Goal: Information Seeking & Learning: Learn about a topic

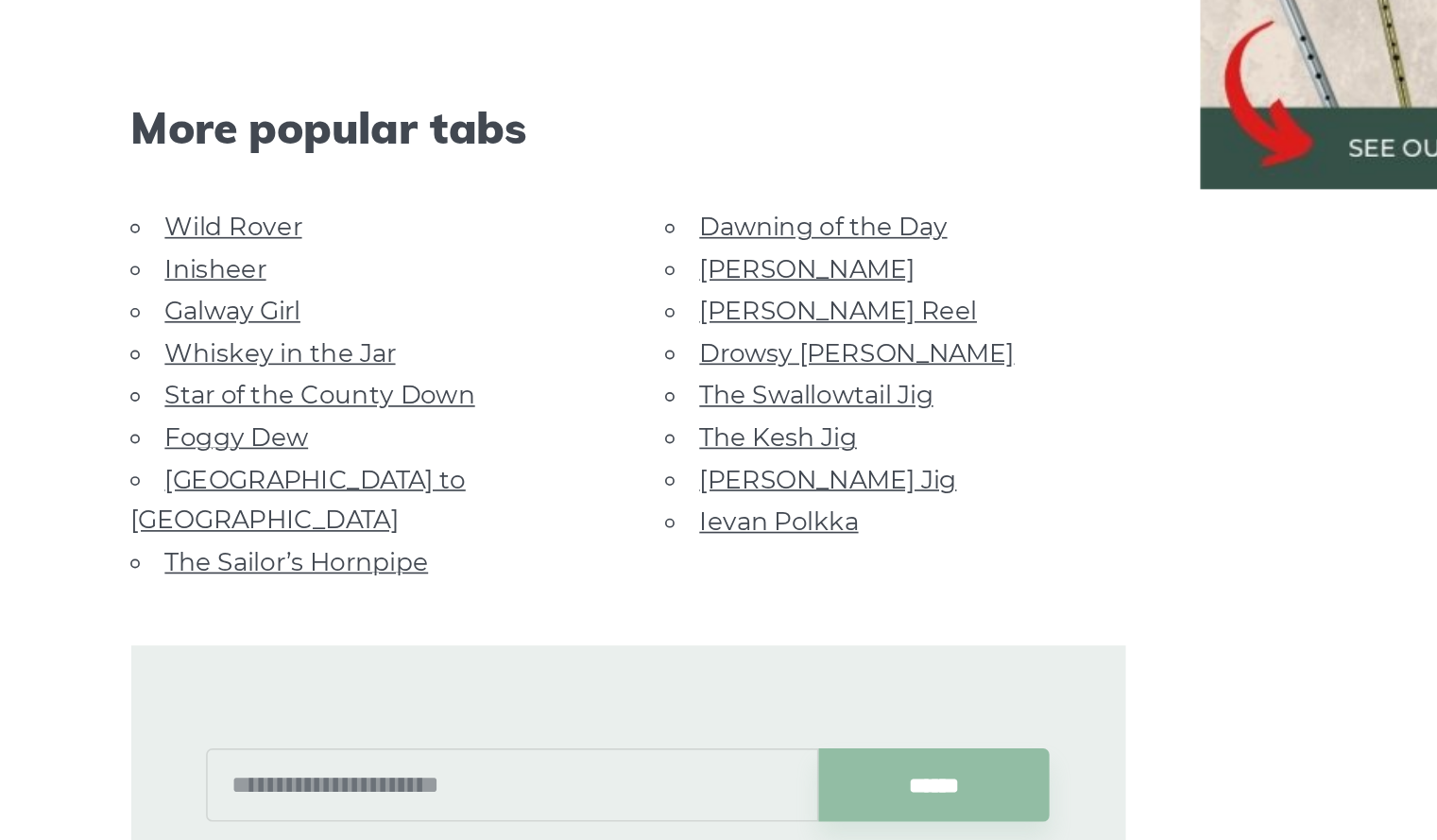
scroll to position [941, 0]
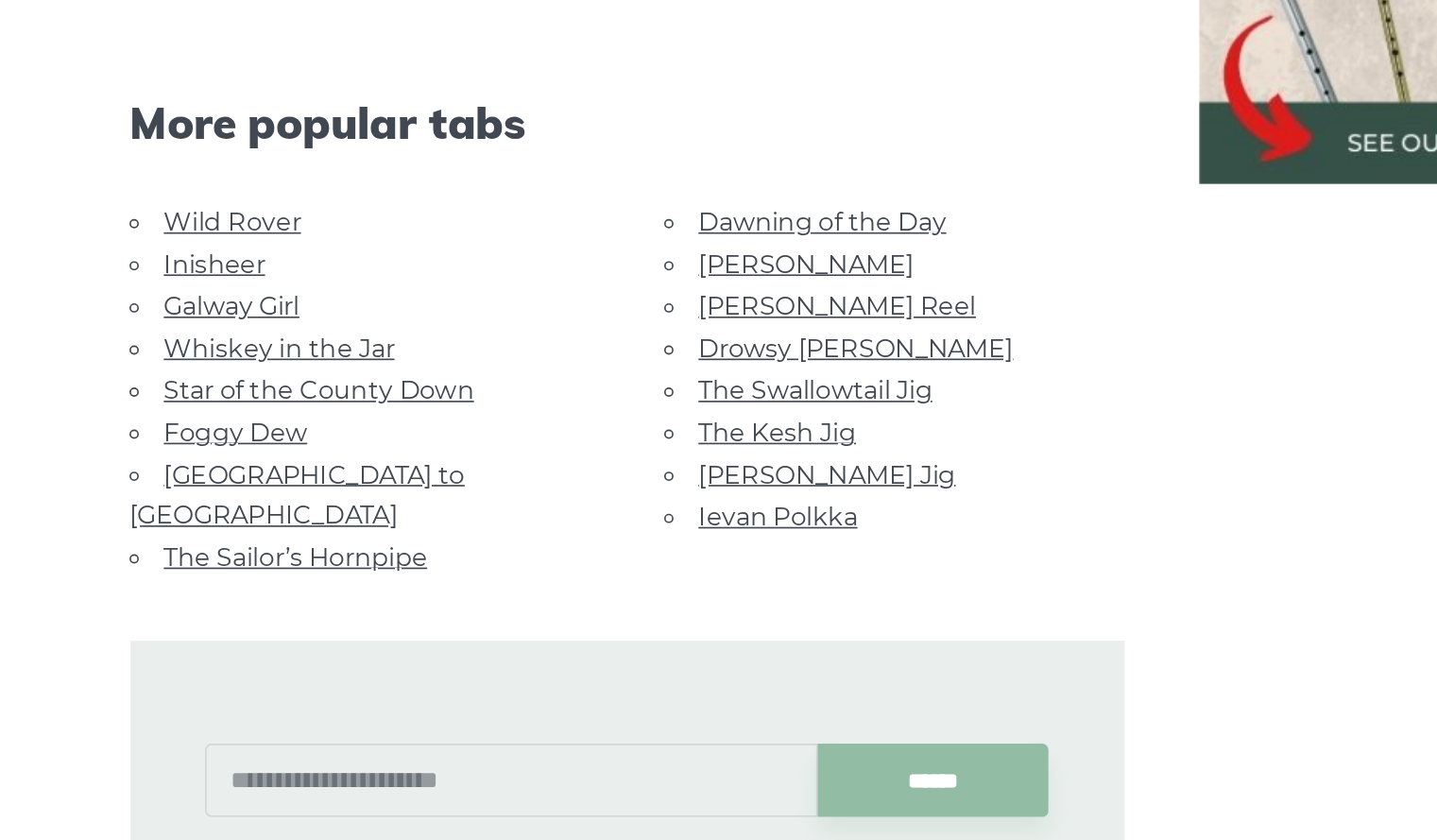
drag, startPoint x: 0, startPoint y: 0, endPoint x: 598, endPoint y: 488, distance: 771.8
click at [598, 488] on link "[PERSON_NAME] Reel" at bounding box center [661, 486] width 169 height 18
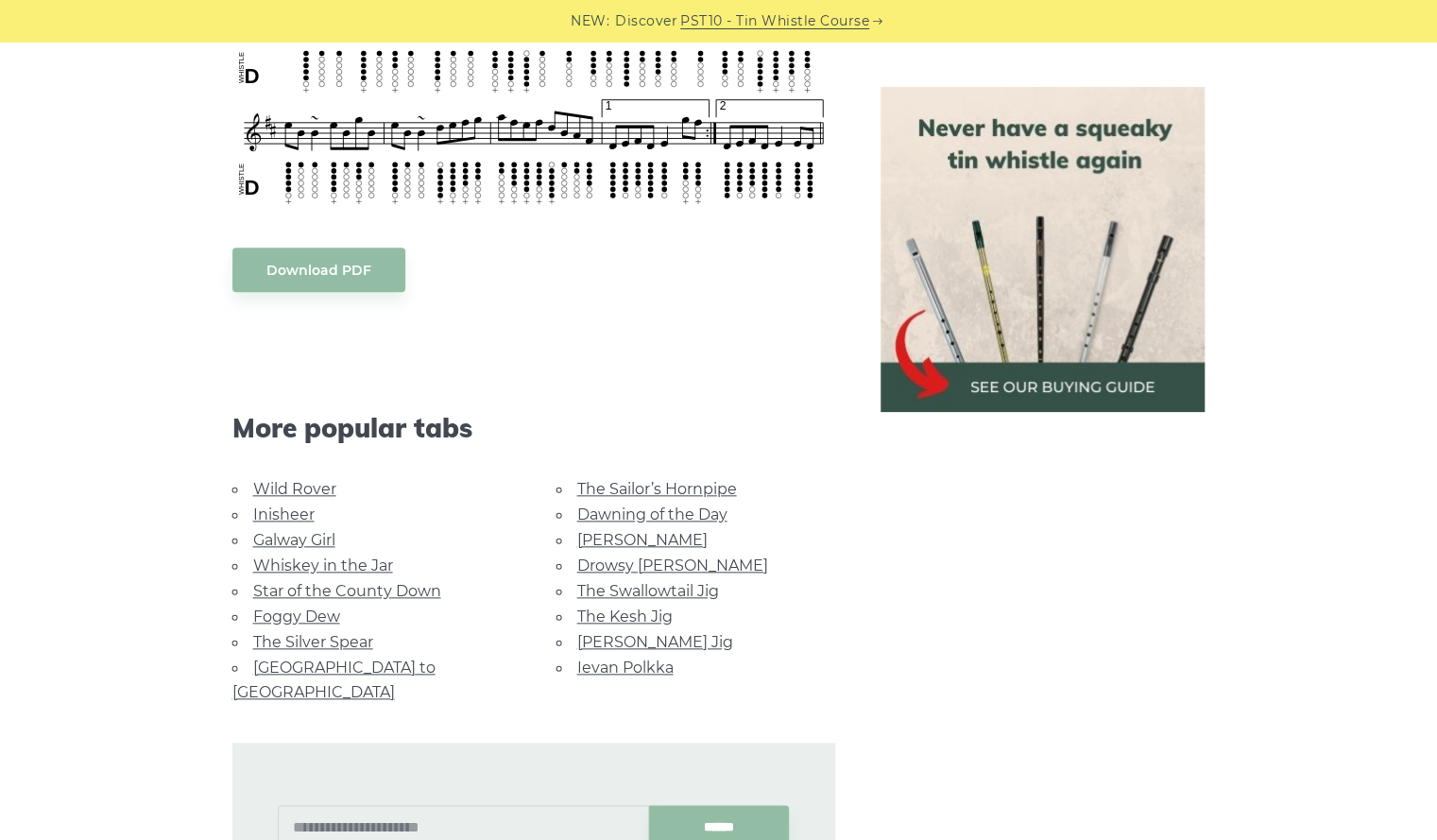
scroll to position [931, 0]
click at [287, 510] on link "Inisheer" at bounding box center [284, 514] width 61 height 18
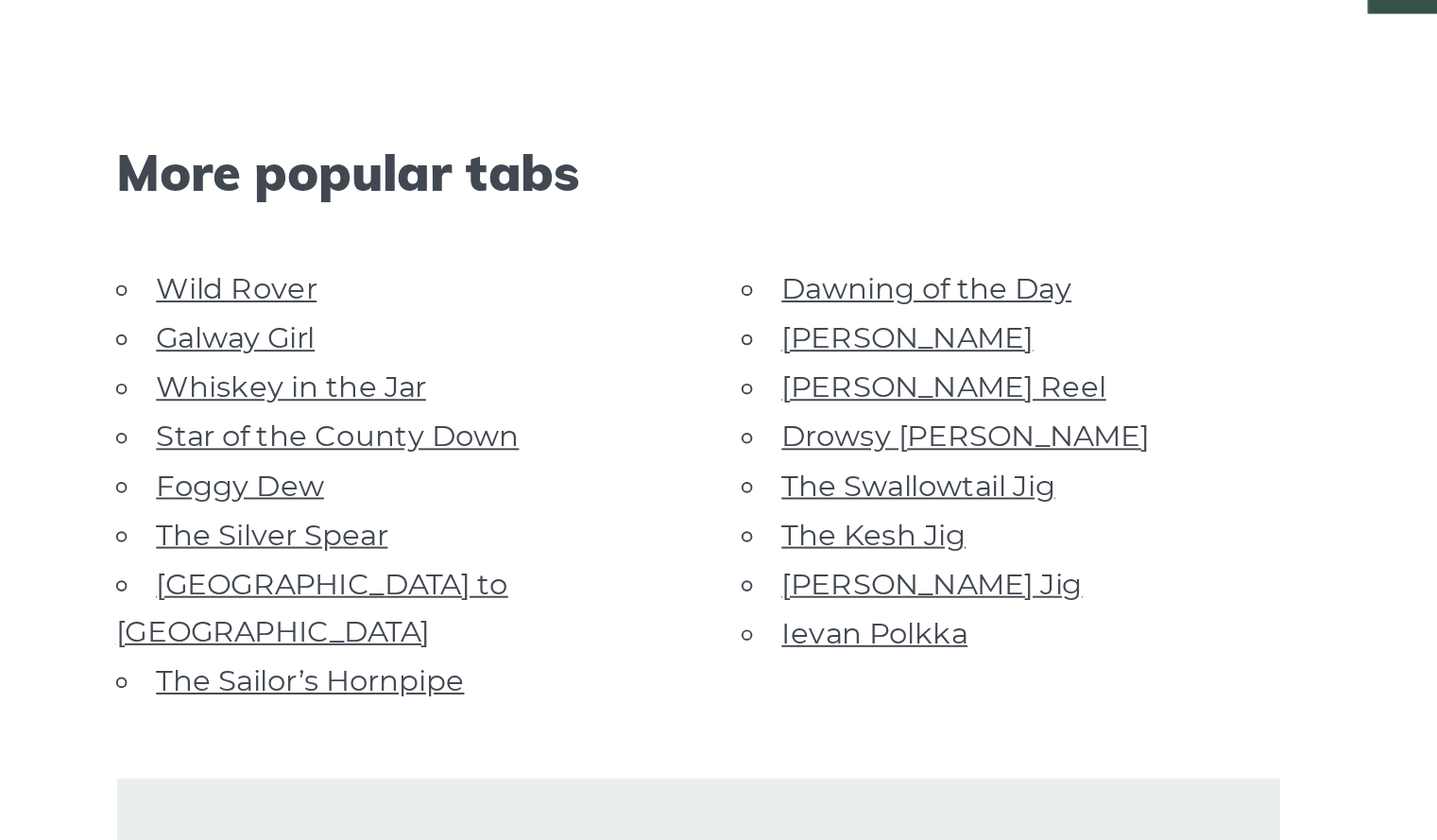
scroll to position [1047, 0]
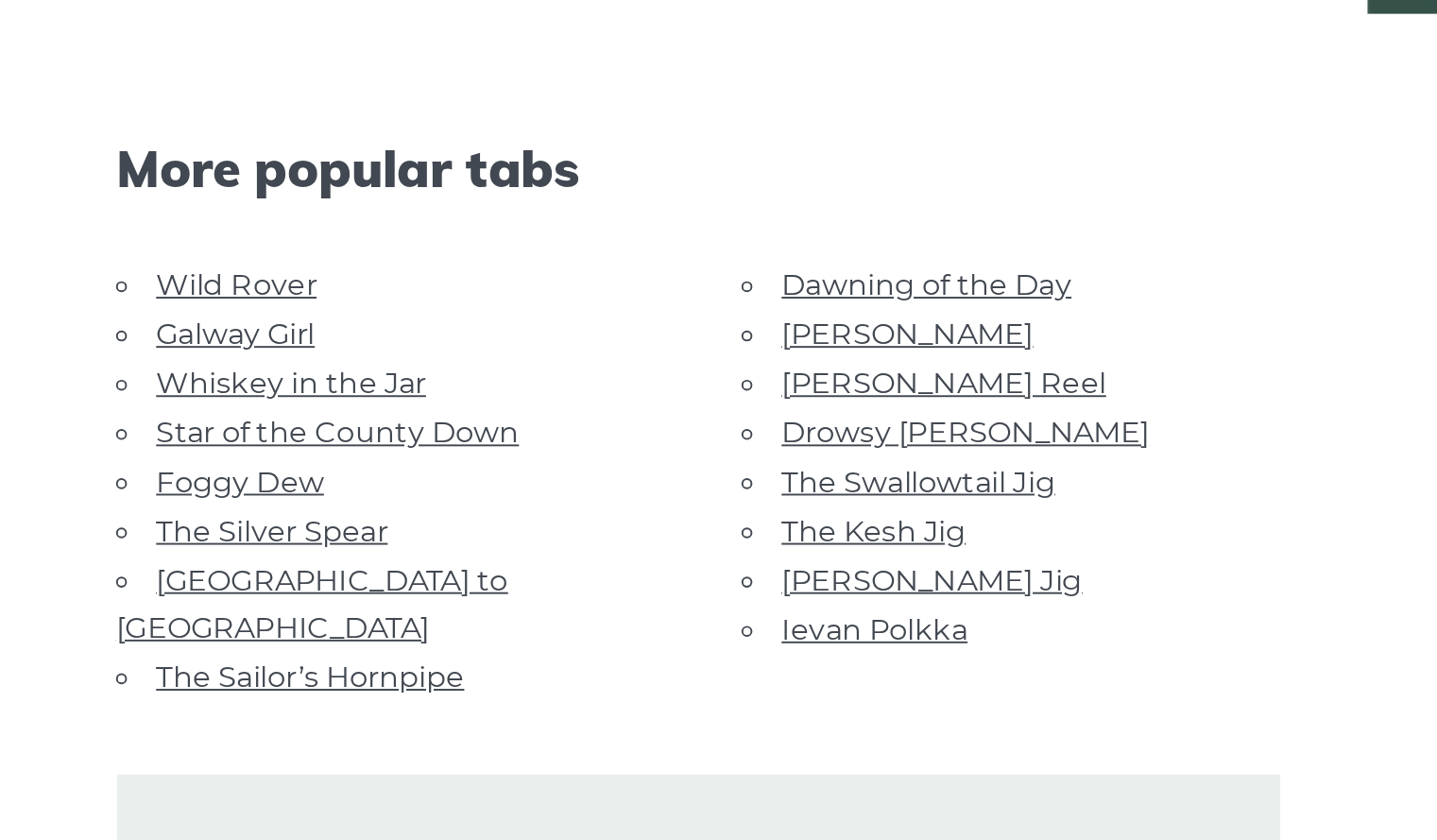
click at [291, 577] on link "Galway Girl" at bounding box center [294, 577] width 82 height 18
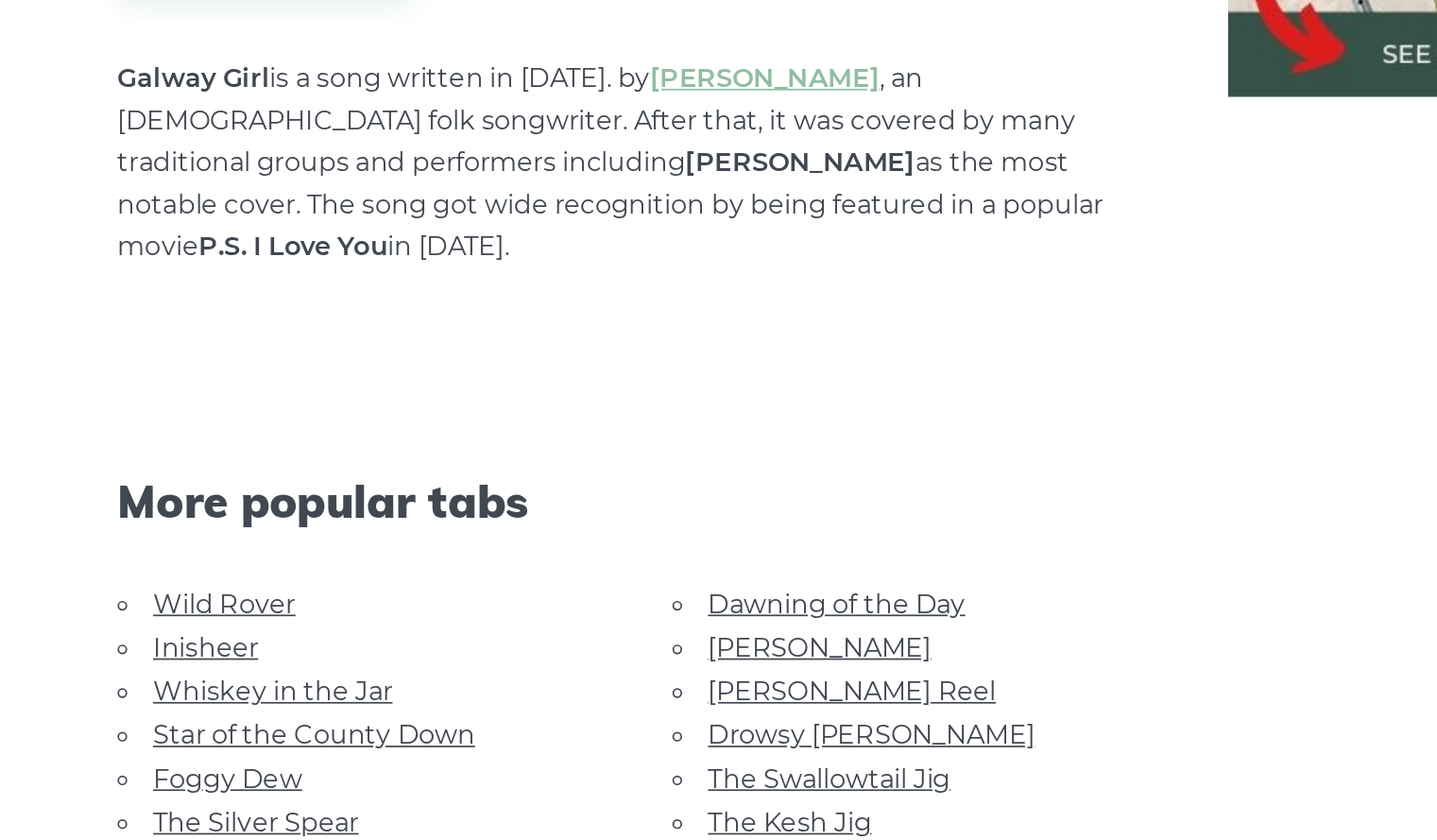
scroll to position [916, 0]
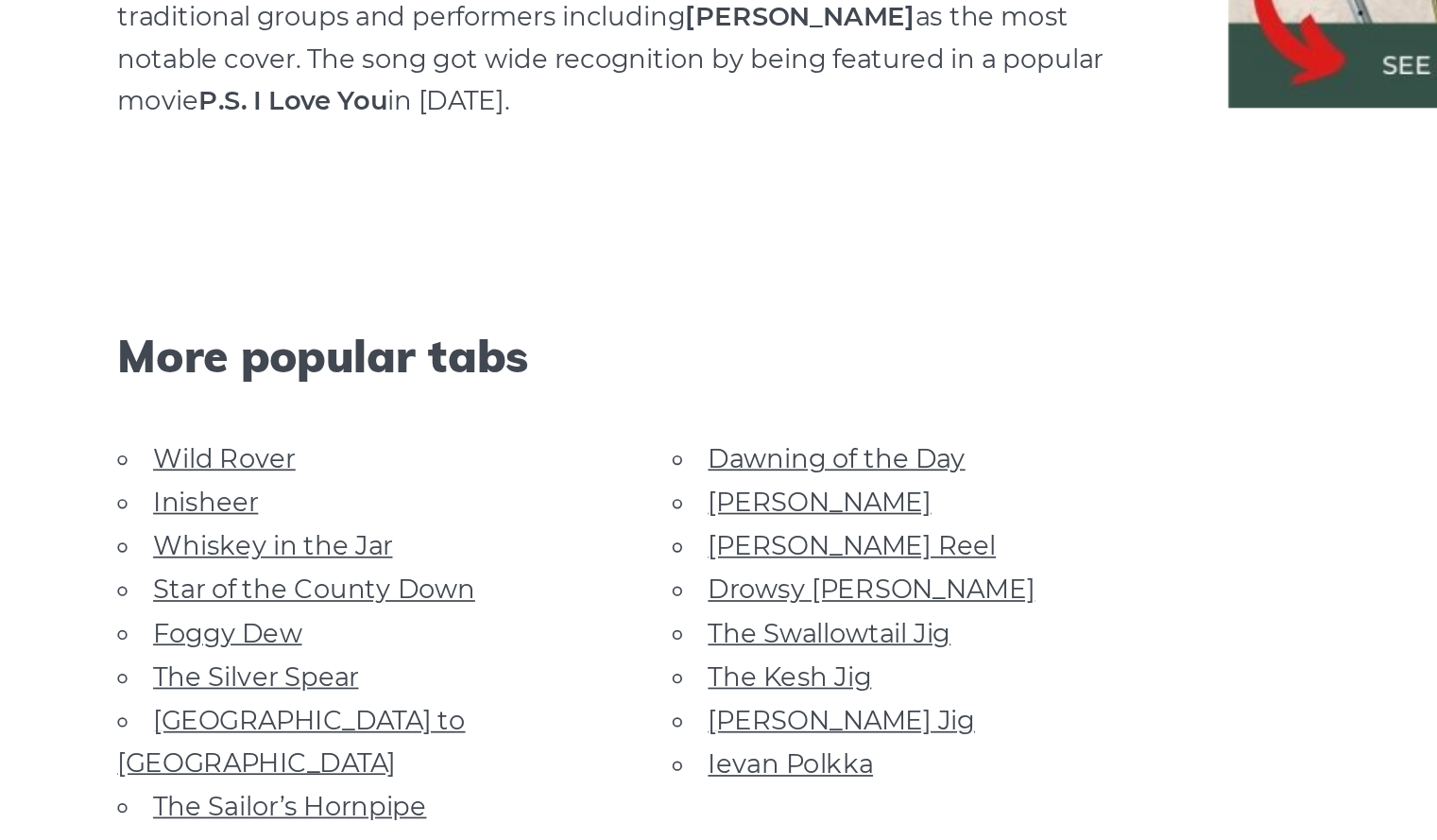
click at [593, 608] on link "Dawning of the Day" at bounding box center [653, 616] width 151 height 18
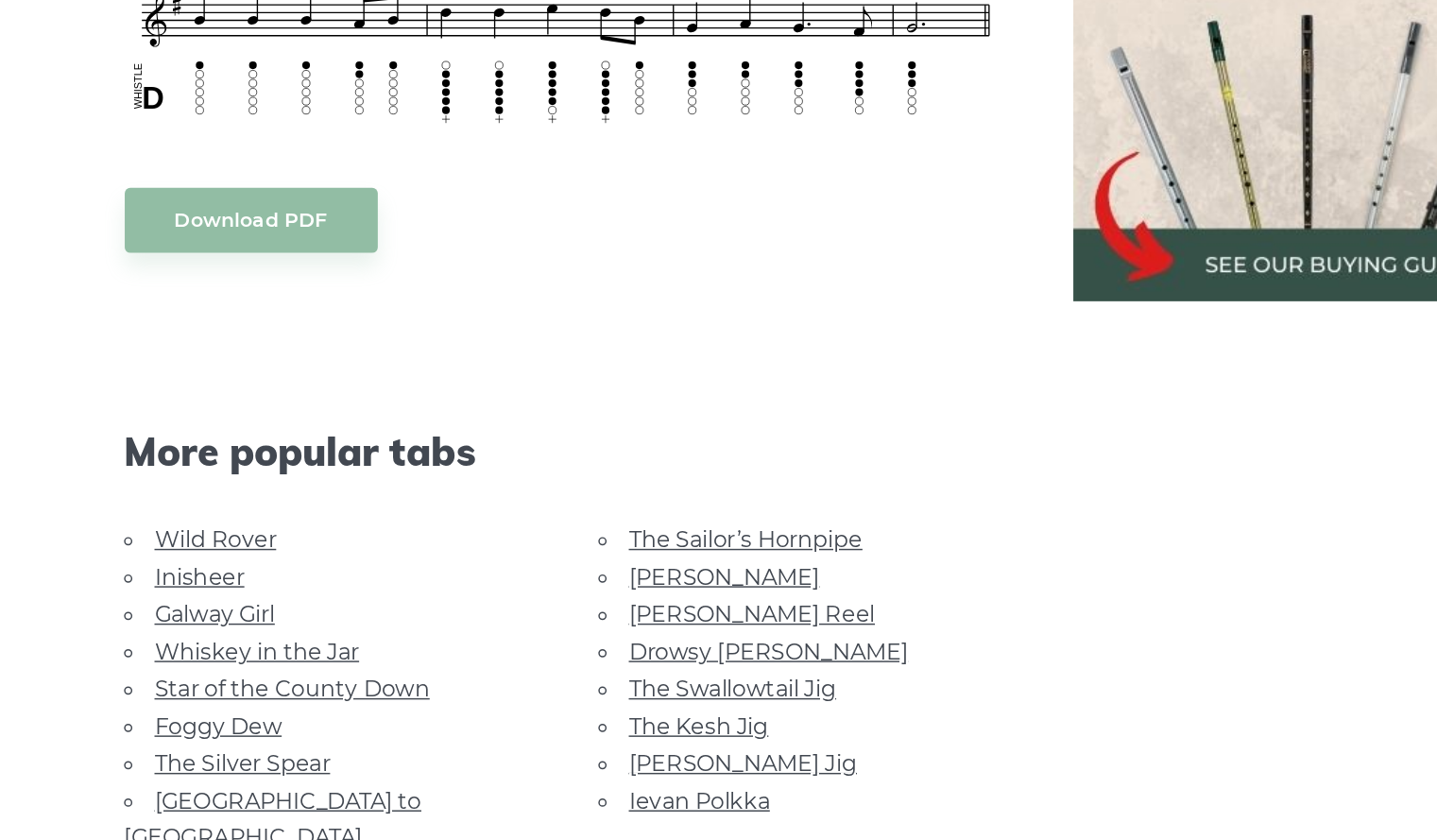
scroll to position [778, 0]
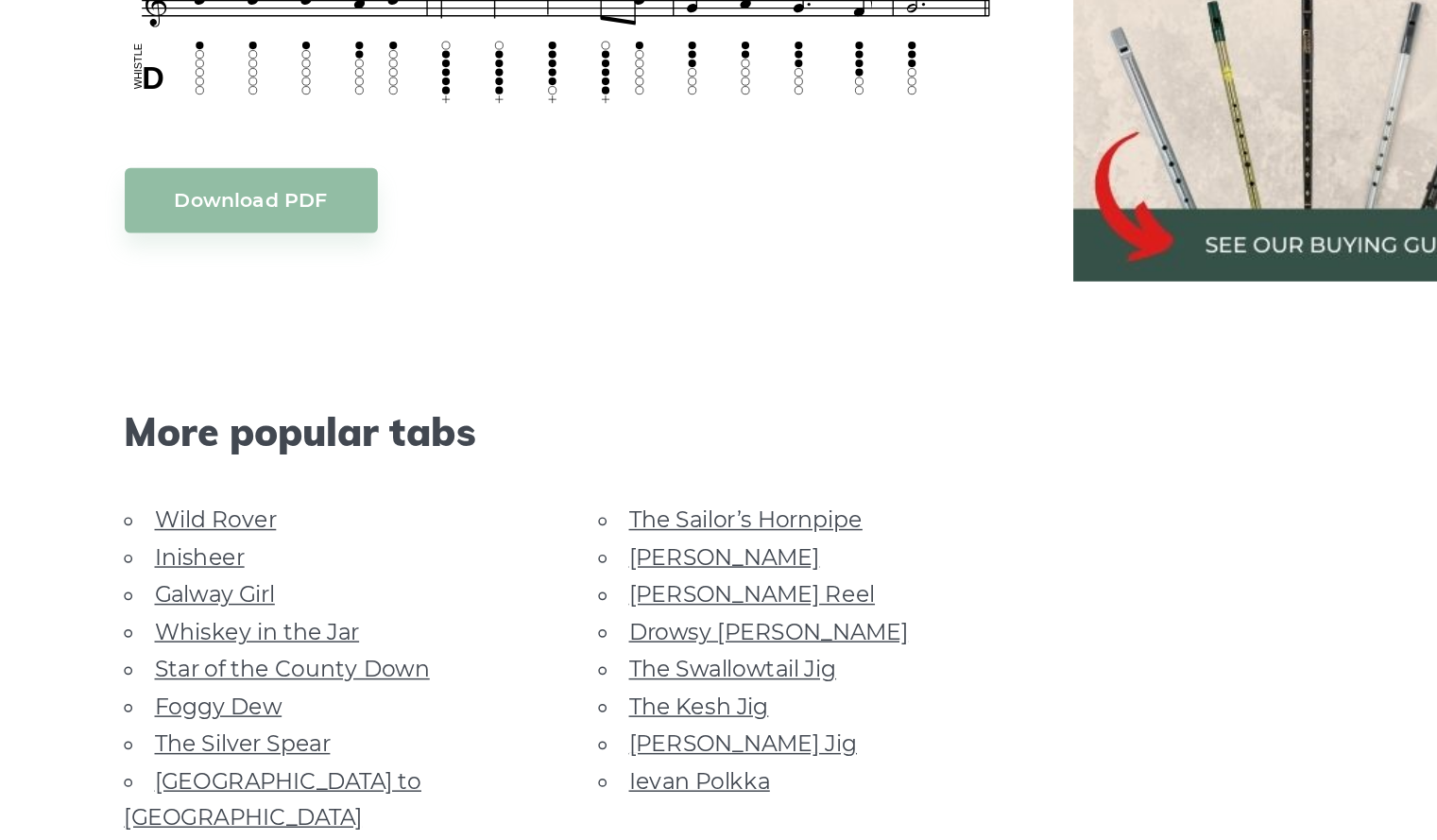
click at [634, 697] on link "Drowsy [PERSON_NAME]" at bounding box center [673, 697] width 191 height 18
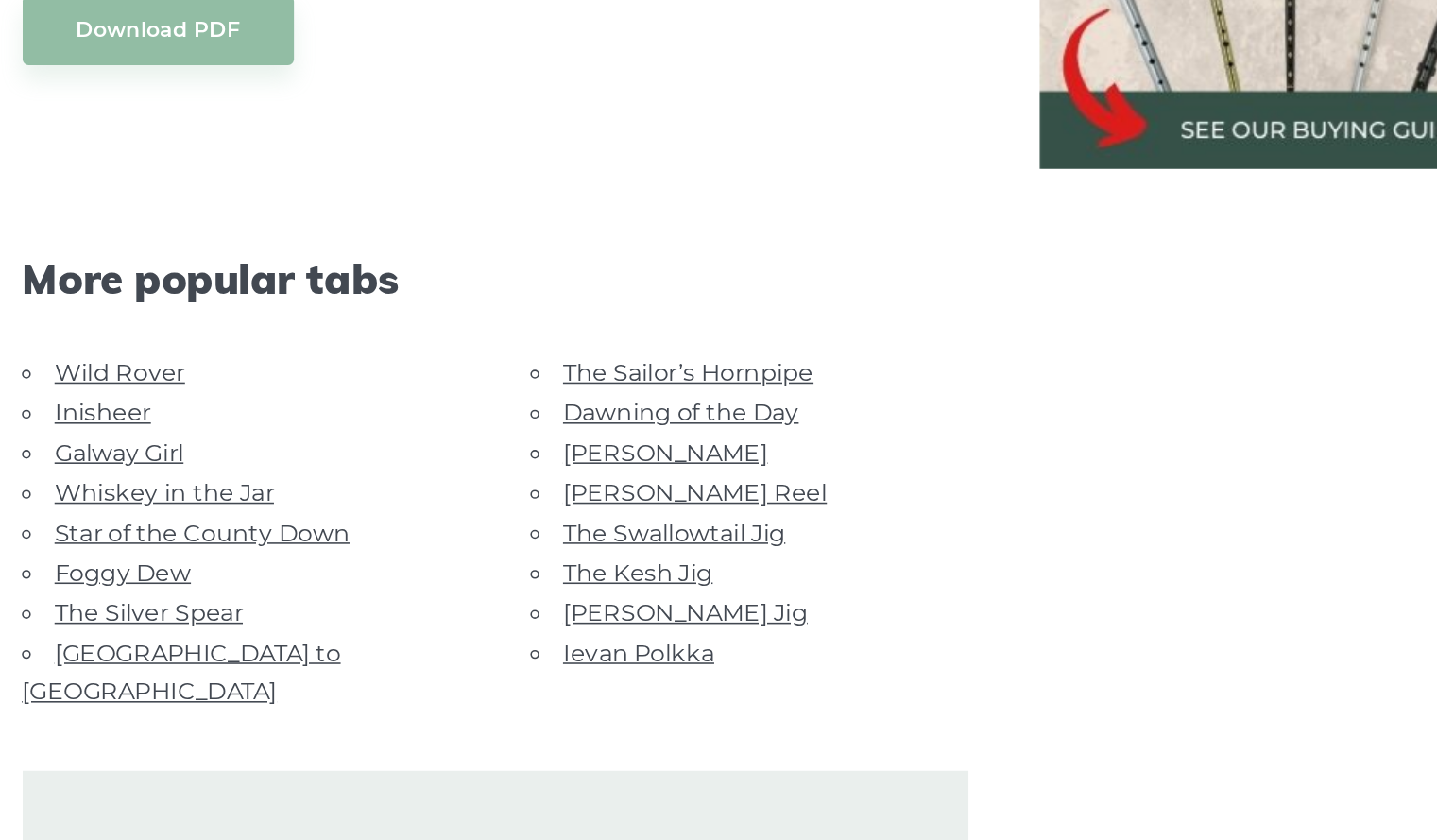
scroll to position [965, 0]
click at [389, 716] on link "[GEOGRAPHIC_DATA] to [GEOGRAPHIC_DATA]" at bounding box center [334, 732] width 203 height 43
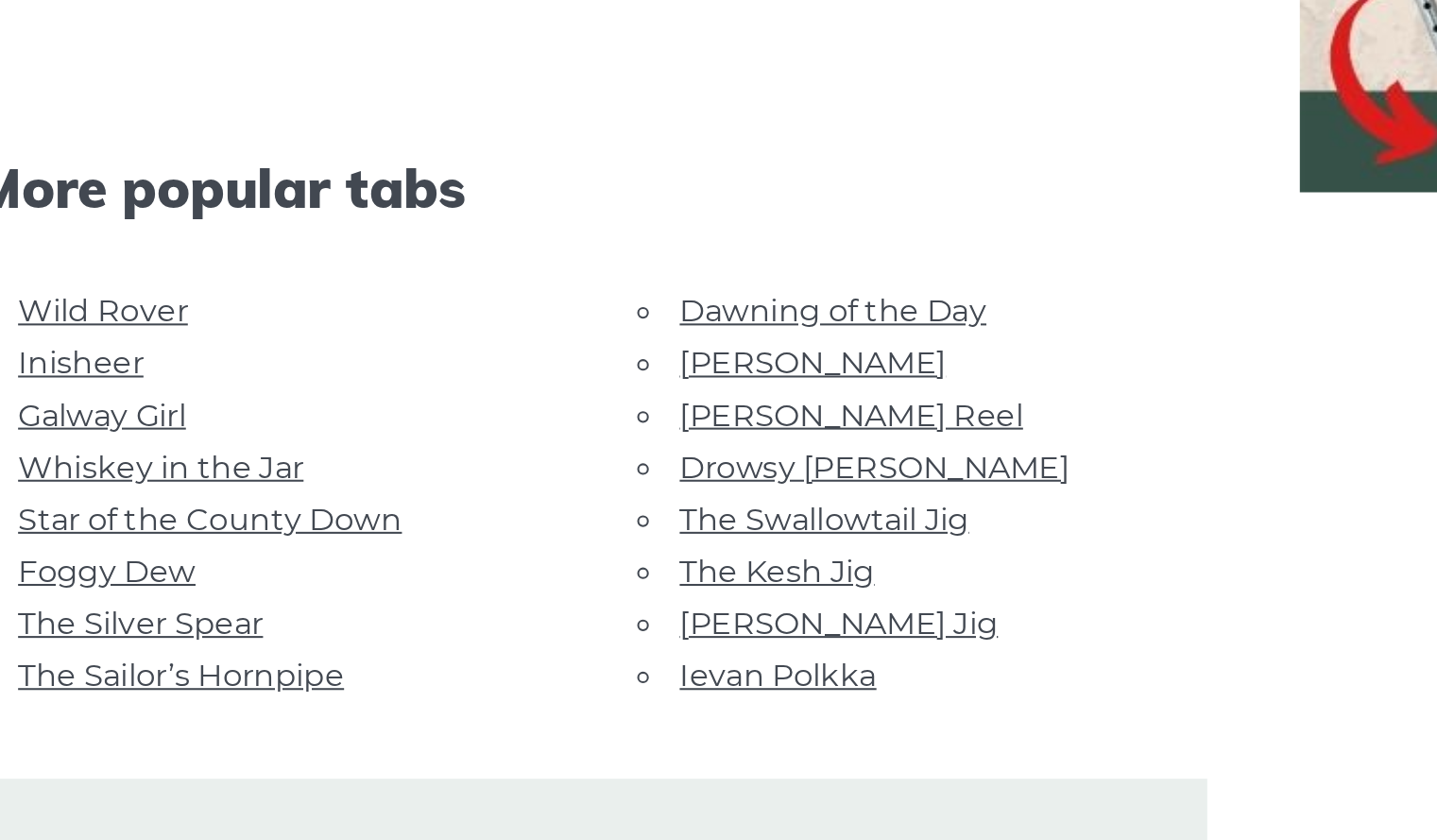
scroll to position [715, 0]
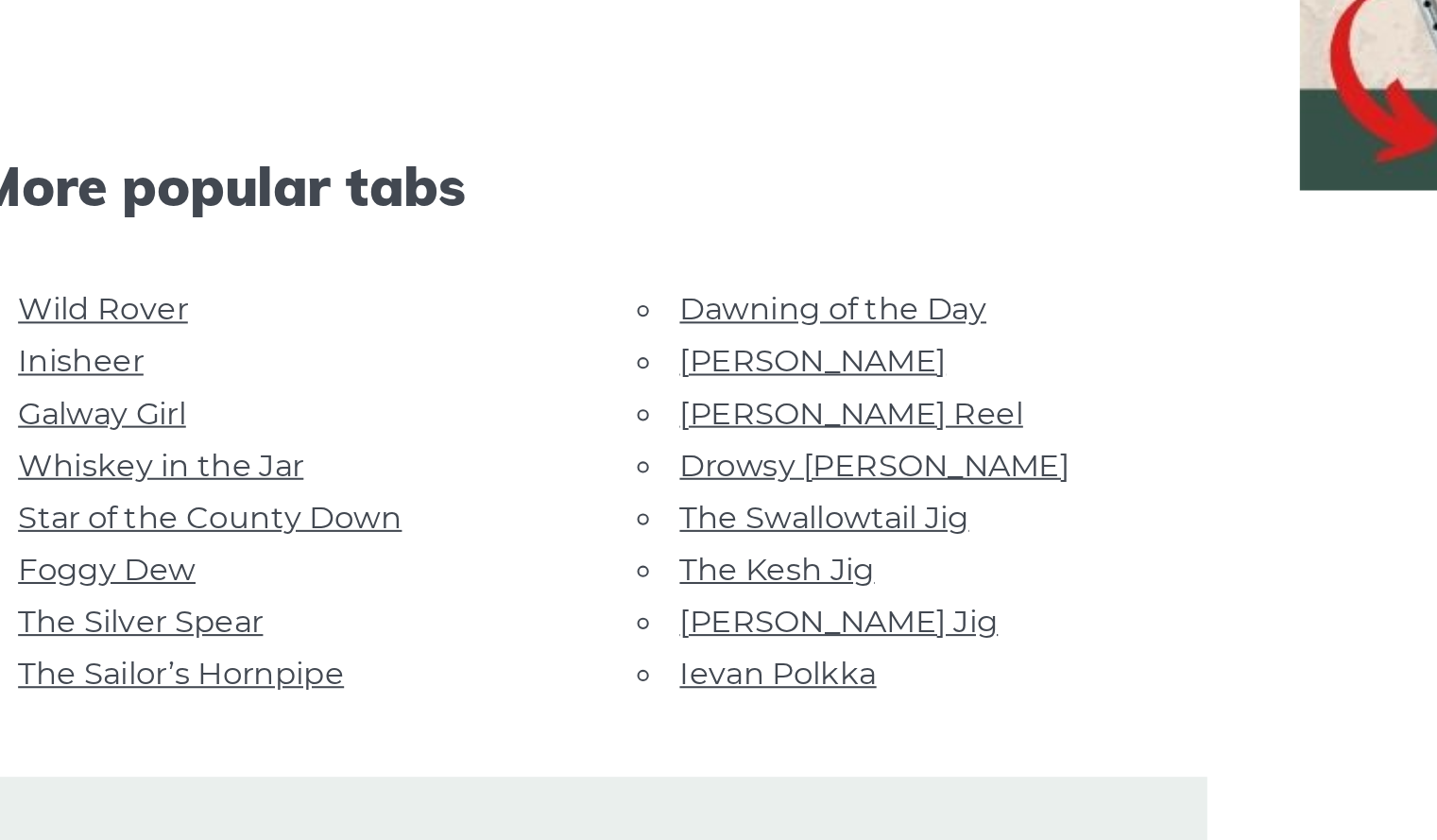
click at [624, 596] on link "[PERSON_NAME]" at bounding box center [642, 605] width 131 height 18
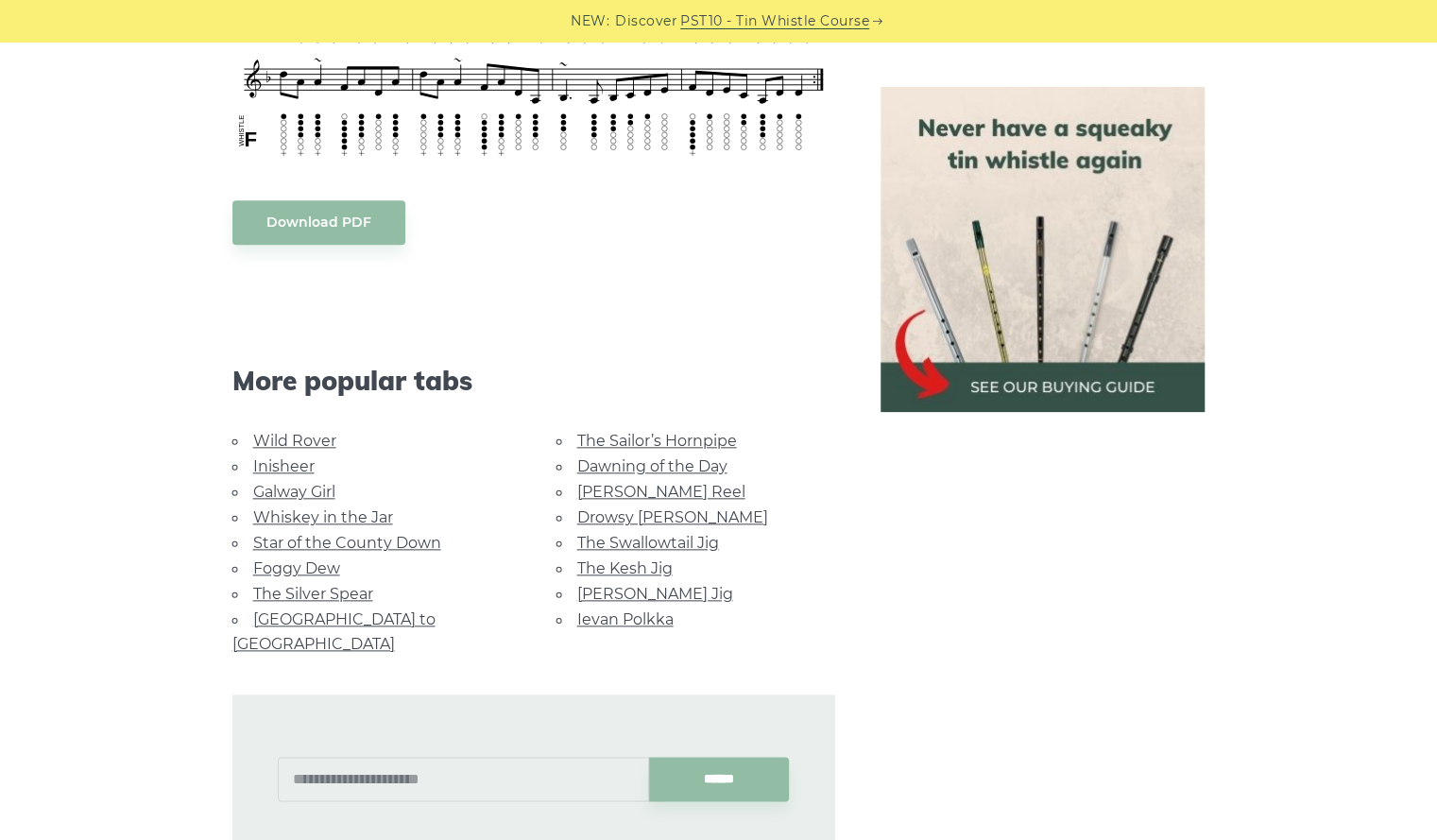
scroll to position [1077, 0]
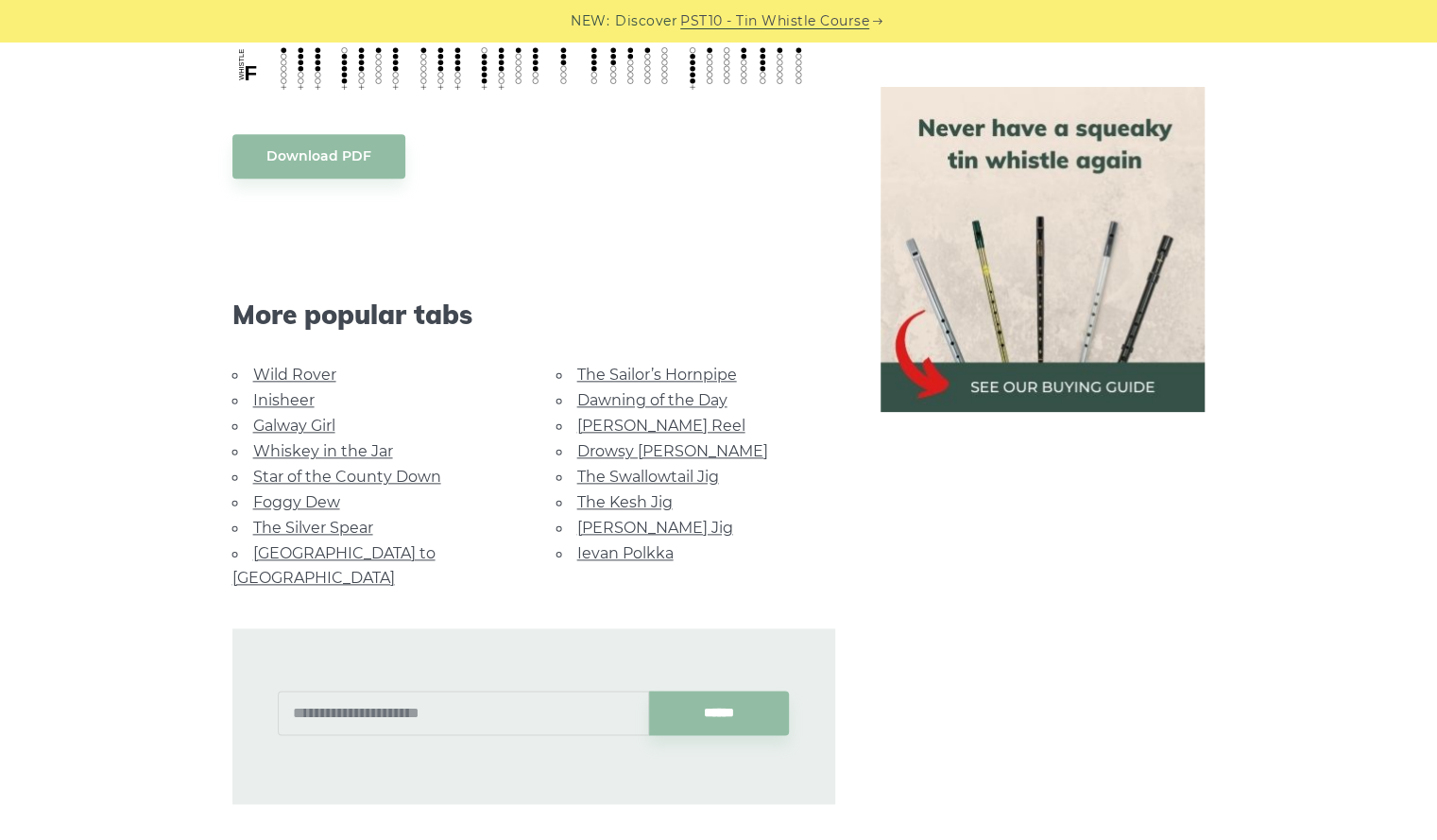
click at [293, 447] on link "Whiskey in the Jar" at bounding box center [323, 450] width 140 height 18
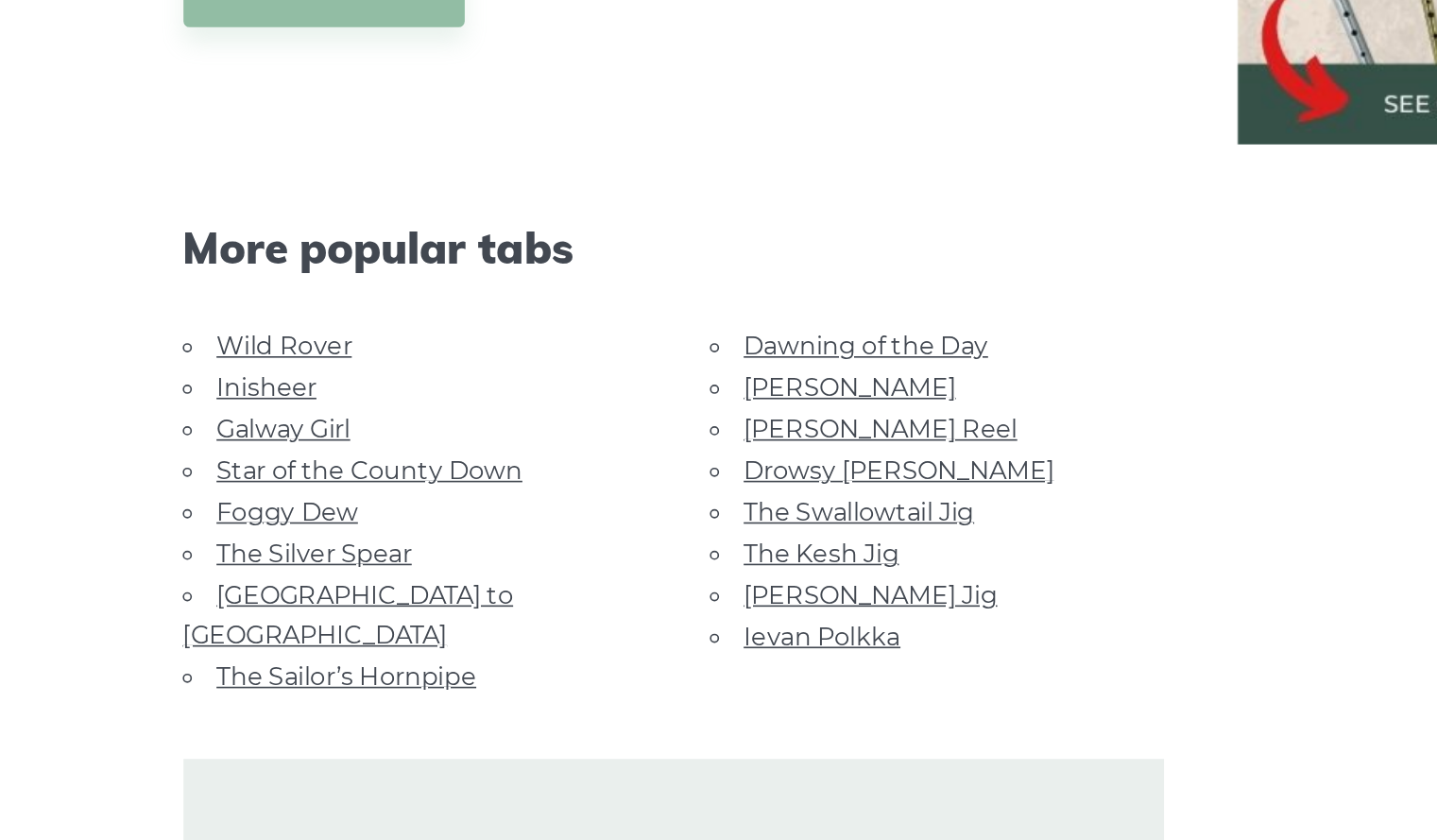
scroll to position [844, 0]
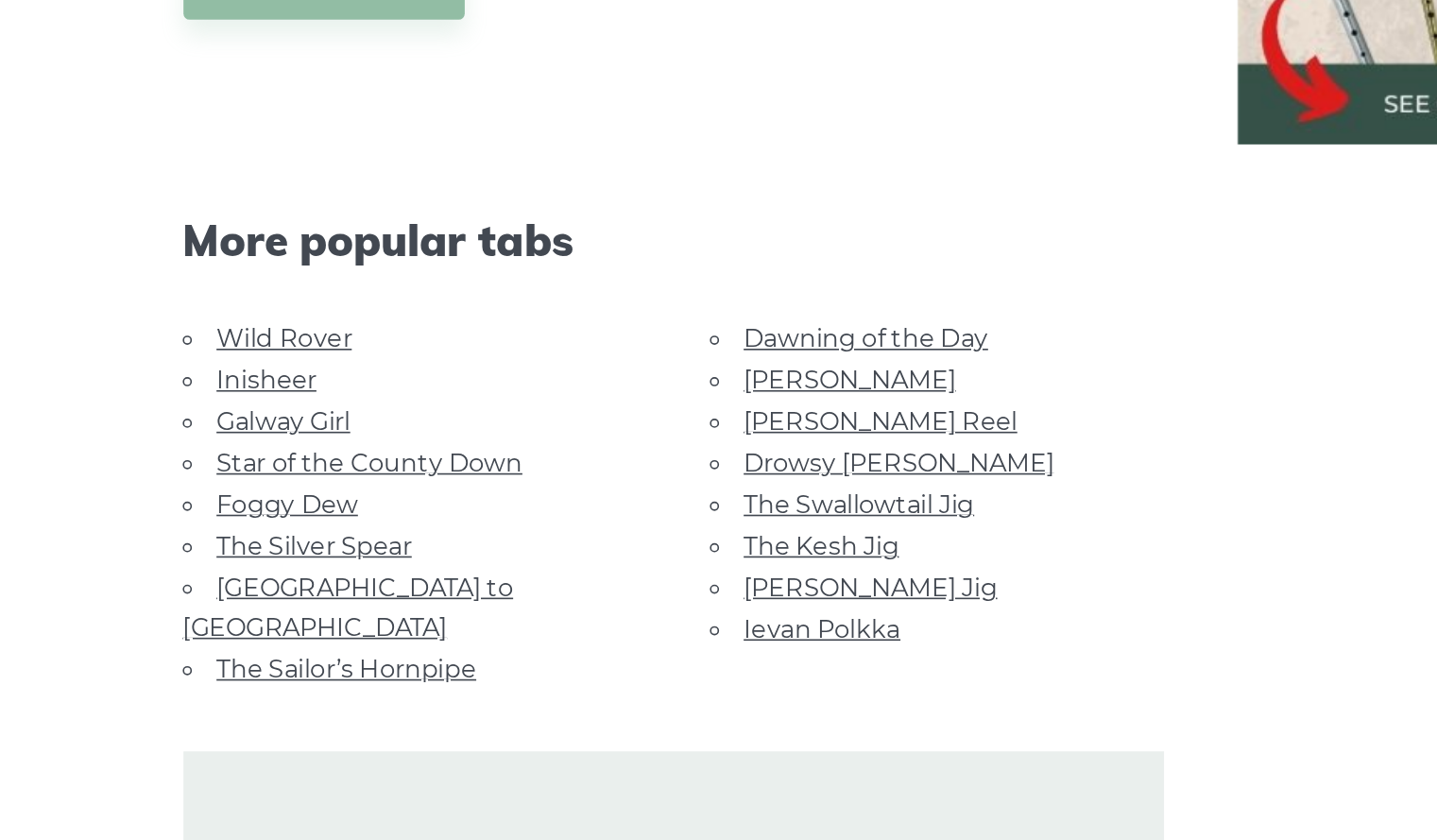
click at [630, 701] on link "Ievan Polkka" at bounding box center [625, 710] width 96 height 18
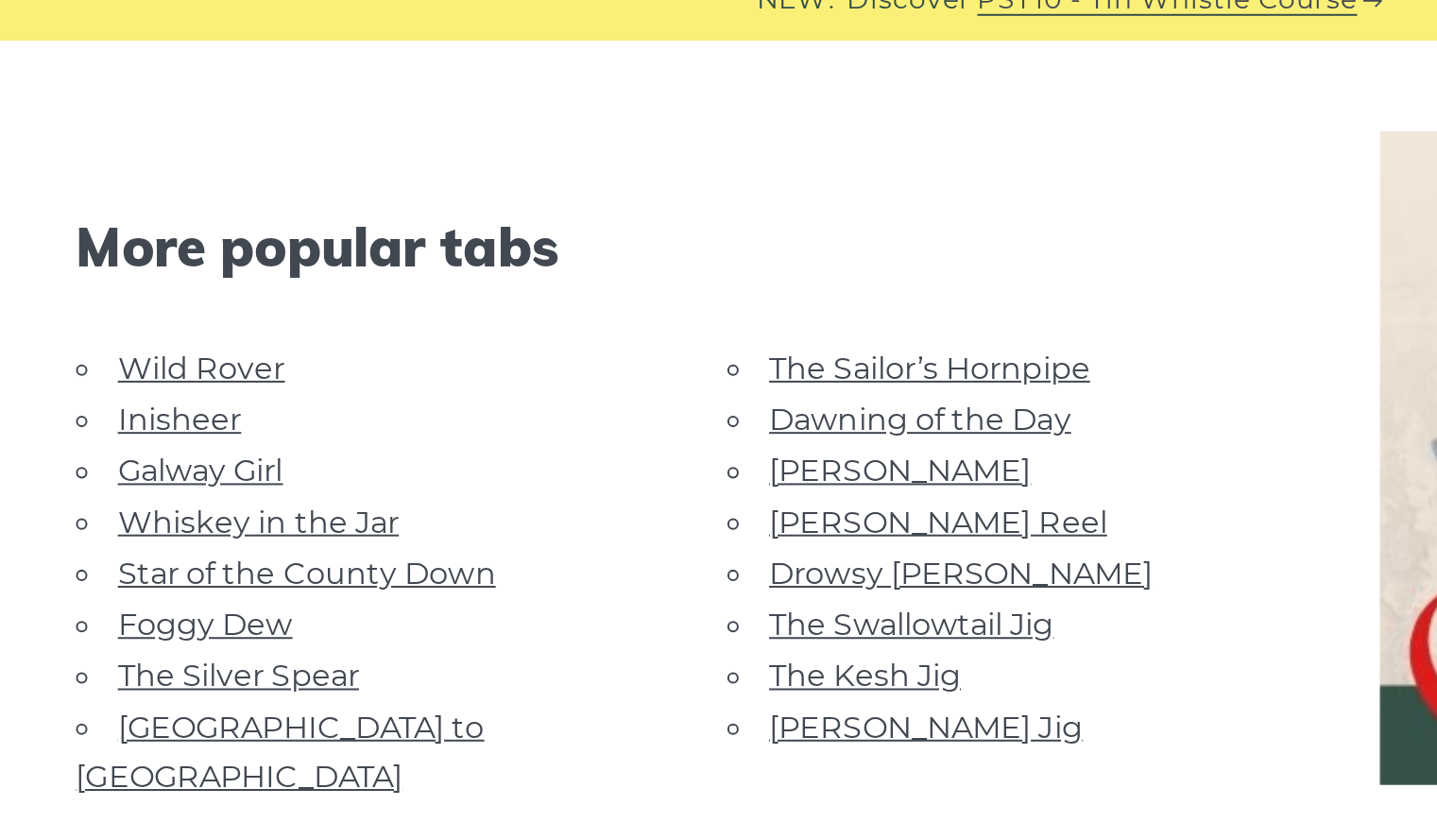
scroll to position [4524, 0]
click at [679, 323] on link "The Swallowtail Jig" at bounding box center [648, 331] width 142 height 18
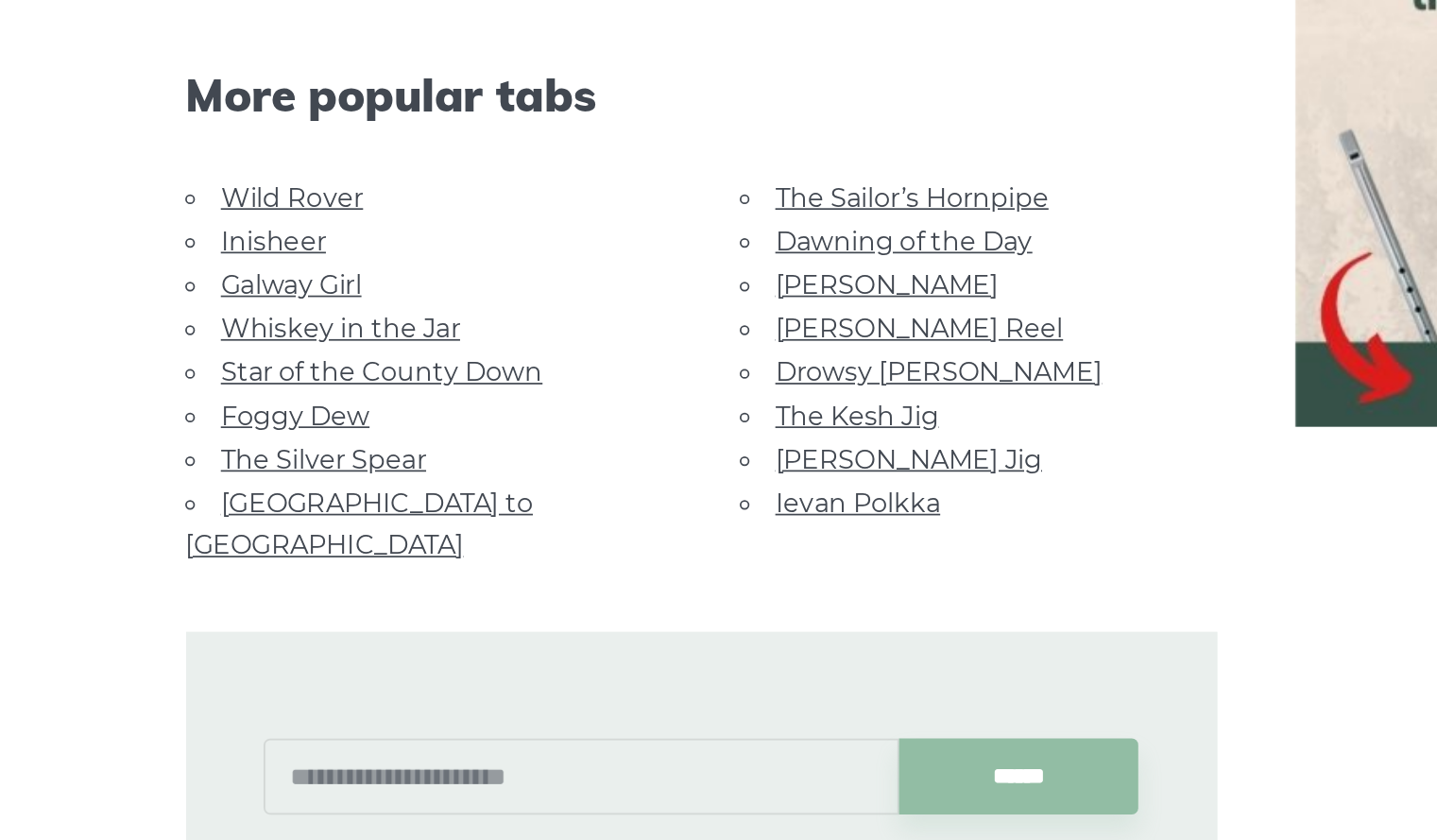
scroll to position [1584, 0]
click at [681, 372] on link "Drowsy [PERSON_NAME]" at bounding box center [673, 380] width 191 height 18
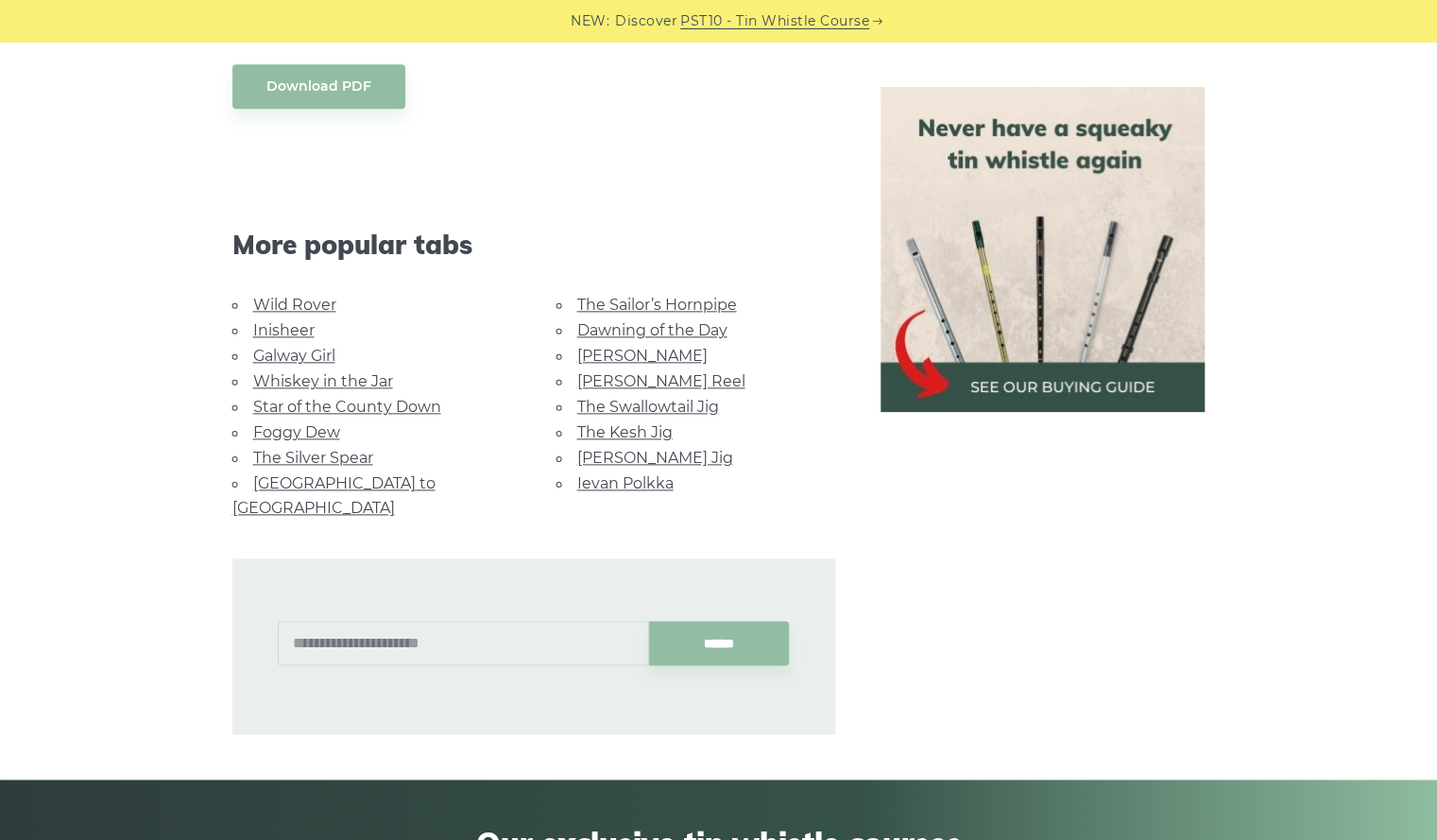
scroll to position [1214, 0]
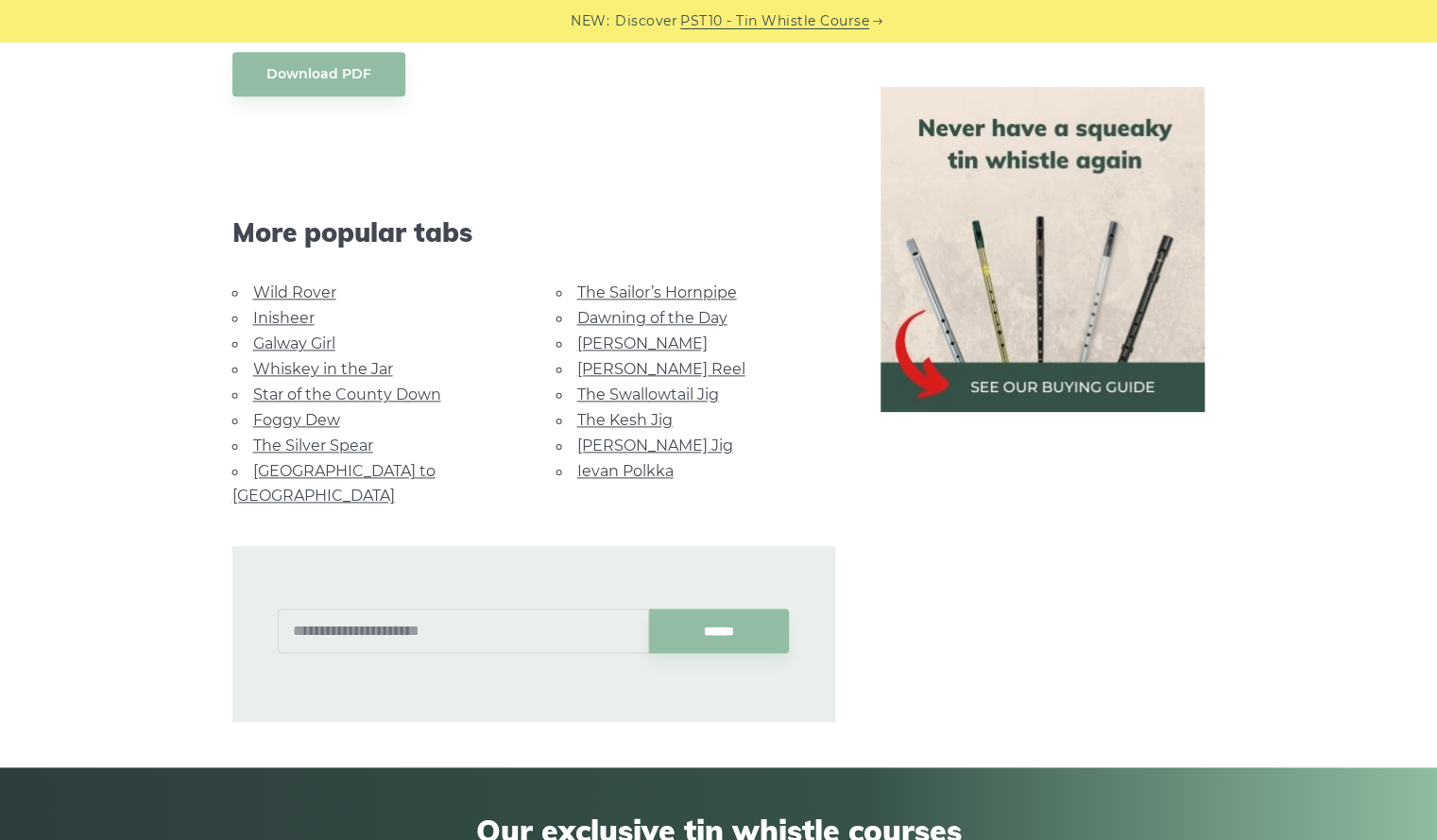
click at [304, 413] on link "Foggy Dew" at bounding box center [296, 419] width 87 height 18
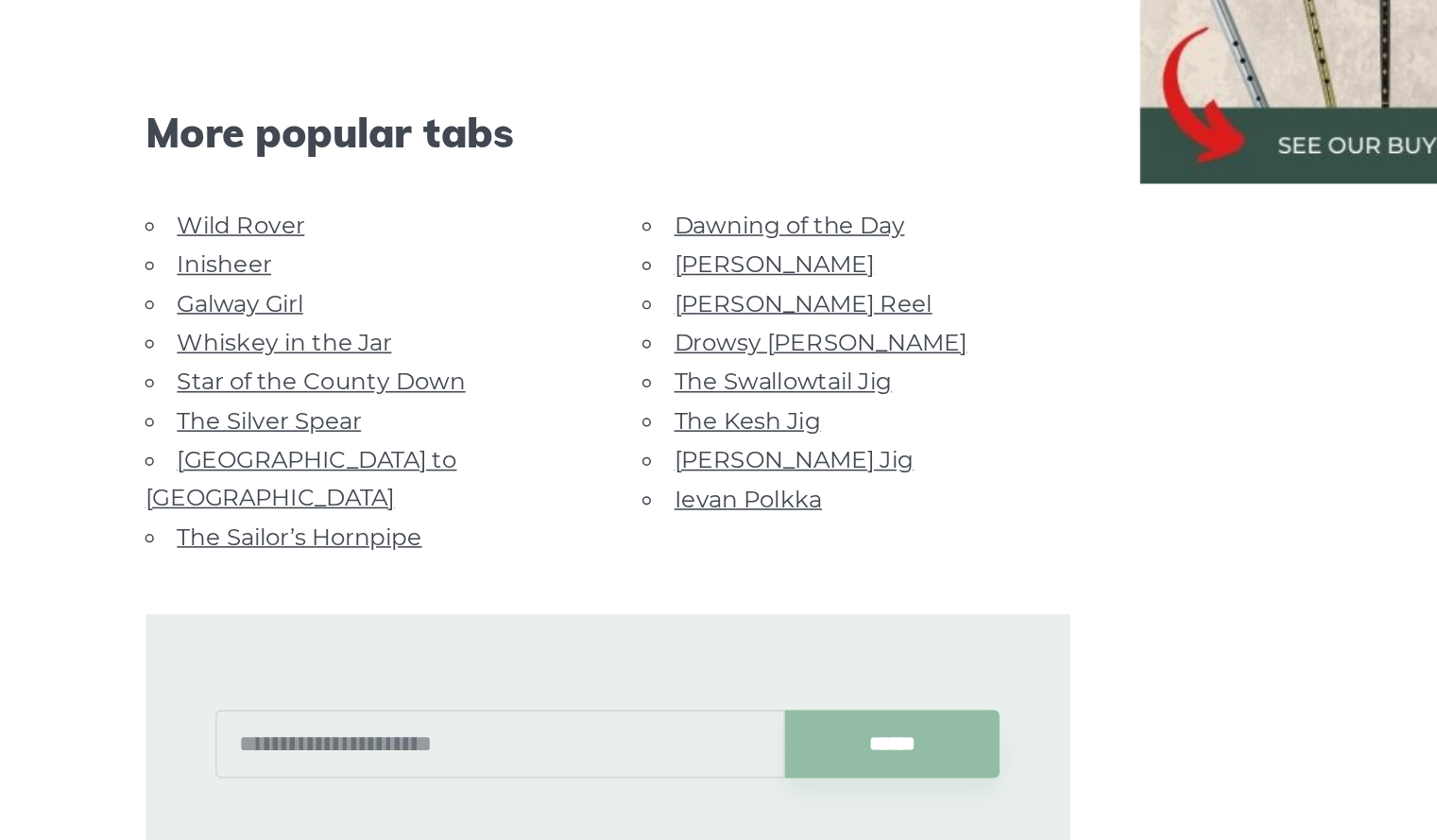
scroll to position [939, 0]
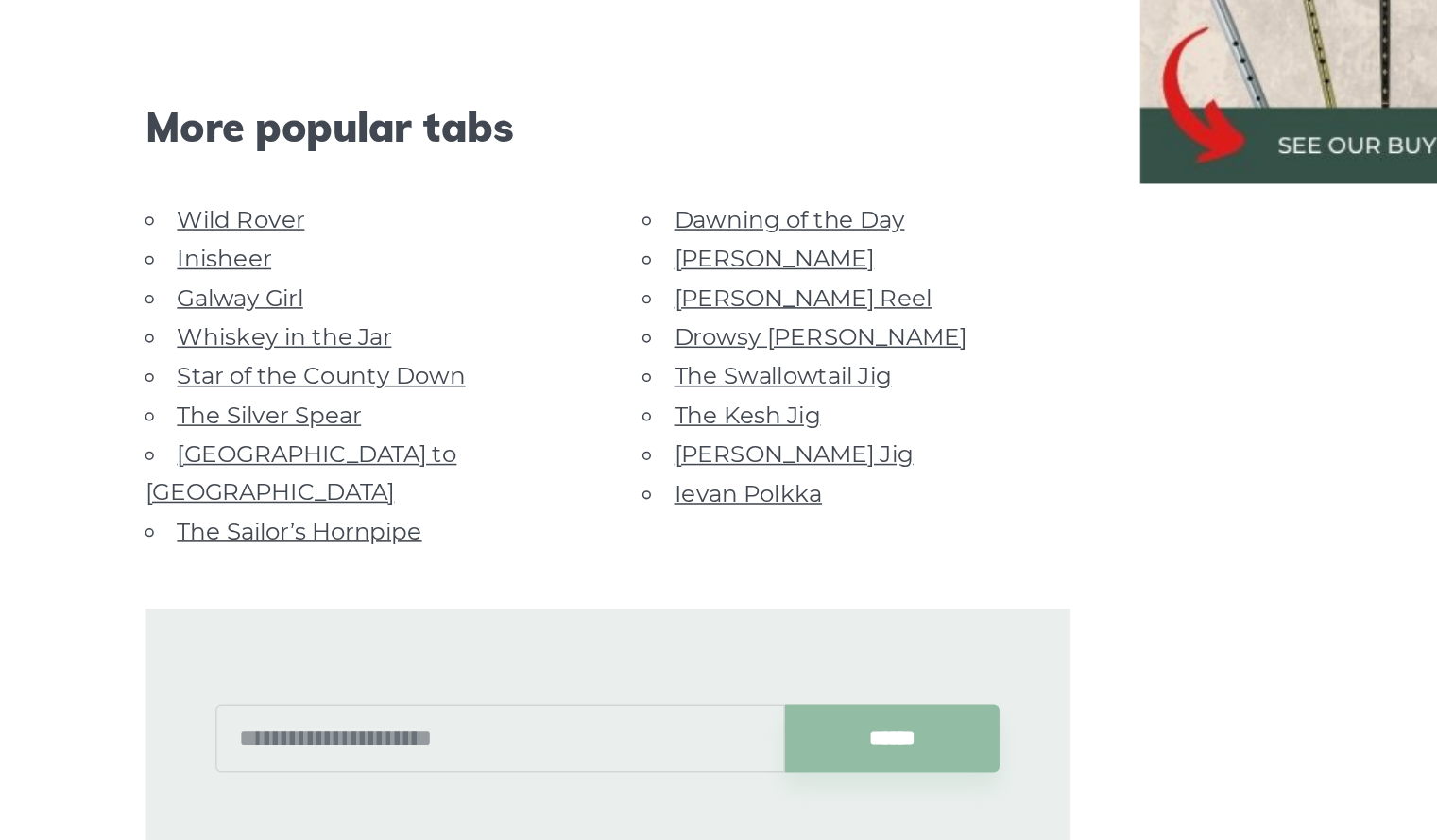
click at [282, 516] on li "Whiskey in the Jar" at bounding box center [372, 511] width 279 height 26
click at [283, 506] on link "Whiskey in the Jar" at bounding box center [323, 511] width 140 height 18
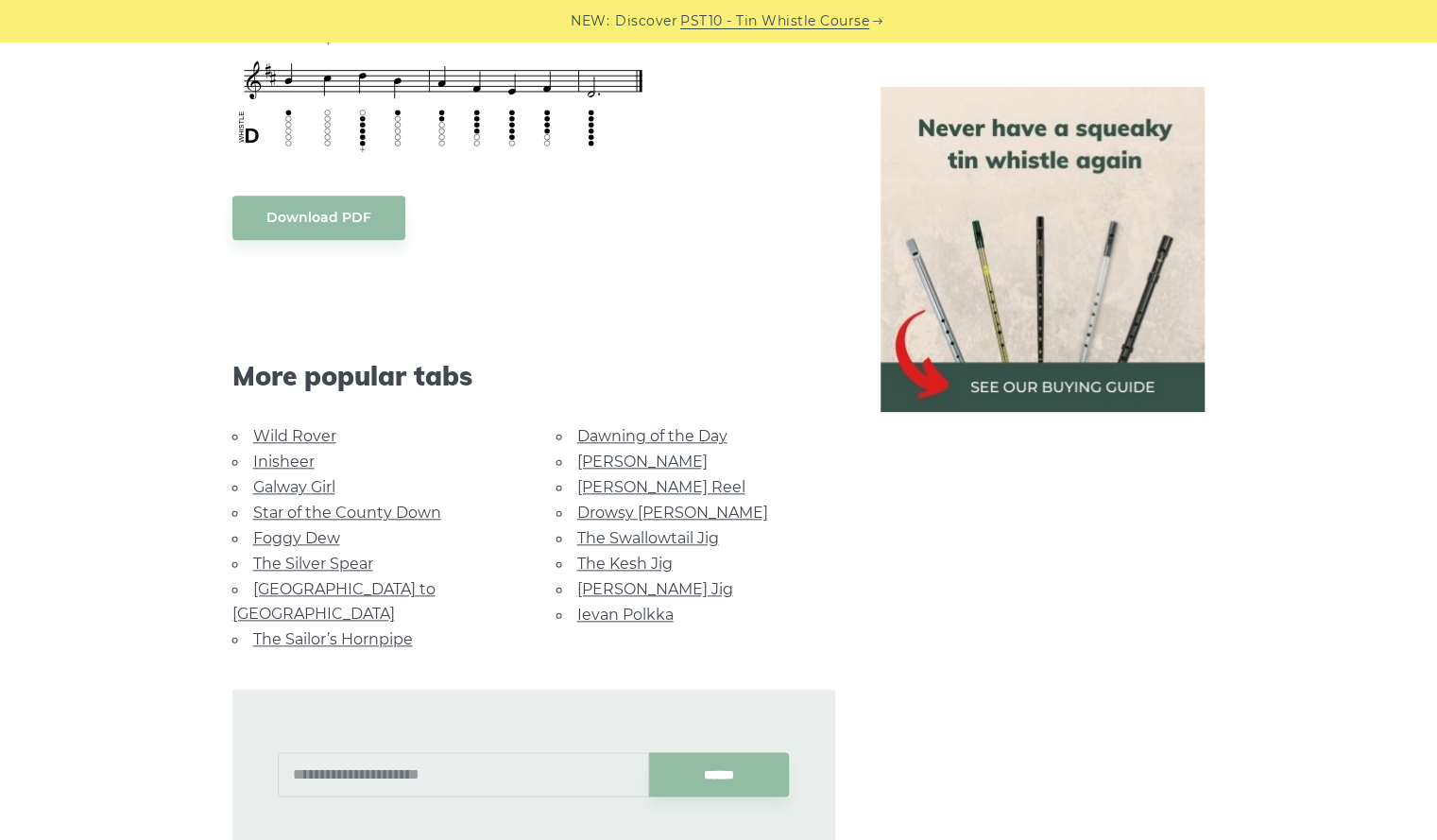
scroll to position [994, 0]
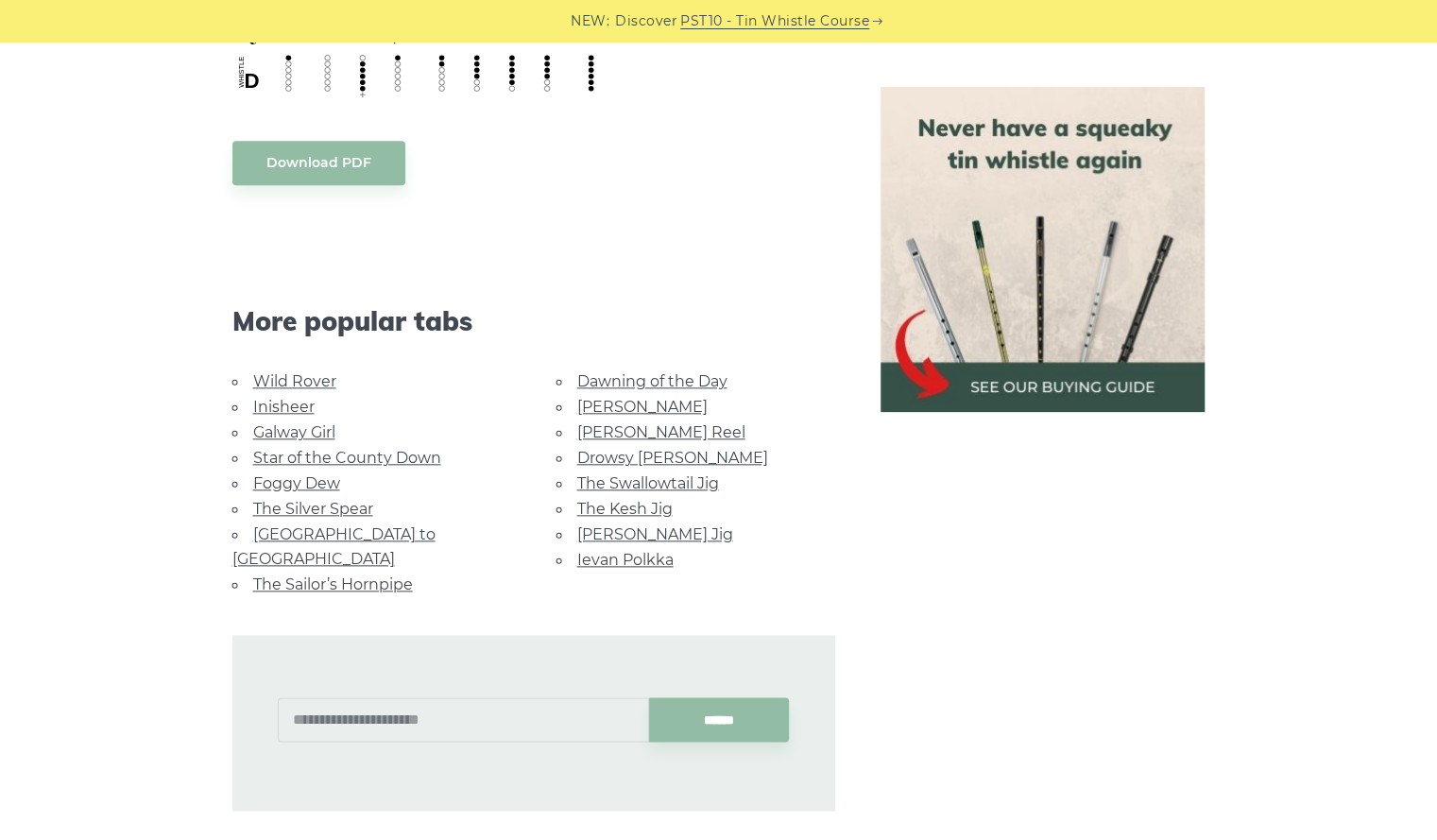
click at [299, 405] on link "Inisheer" at bounding box center [284, 406] width 61 height 18
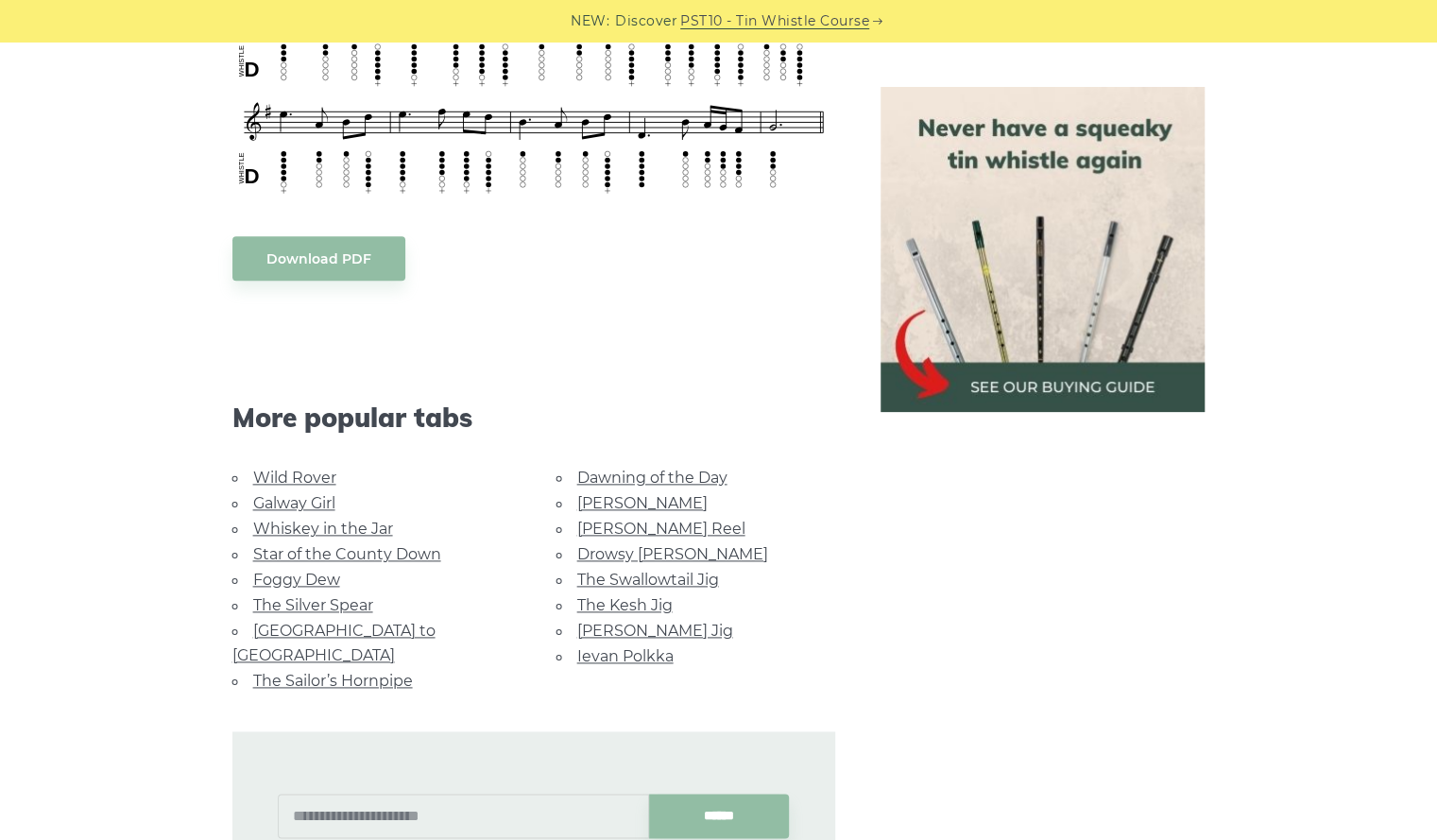
scroll to position [1123, 0]
click at [382, 549] on link "Star of the County Down" at bounding box center [347, 551] width 188 height 18
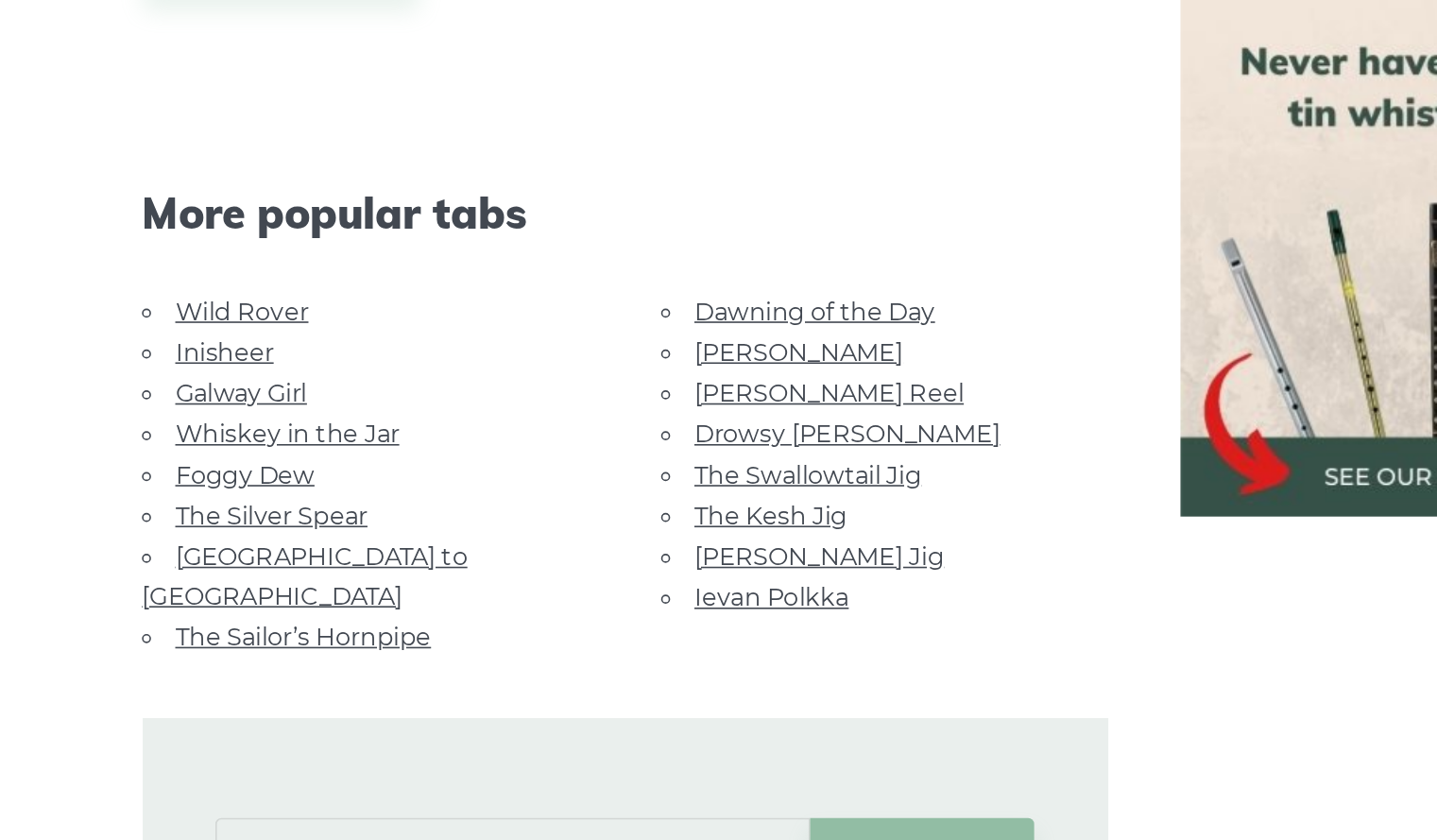
scroll to position [1088, 0]
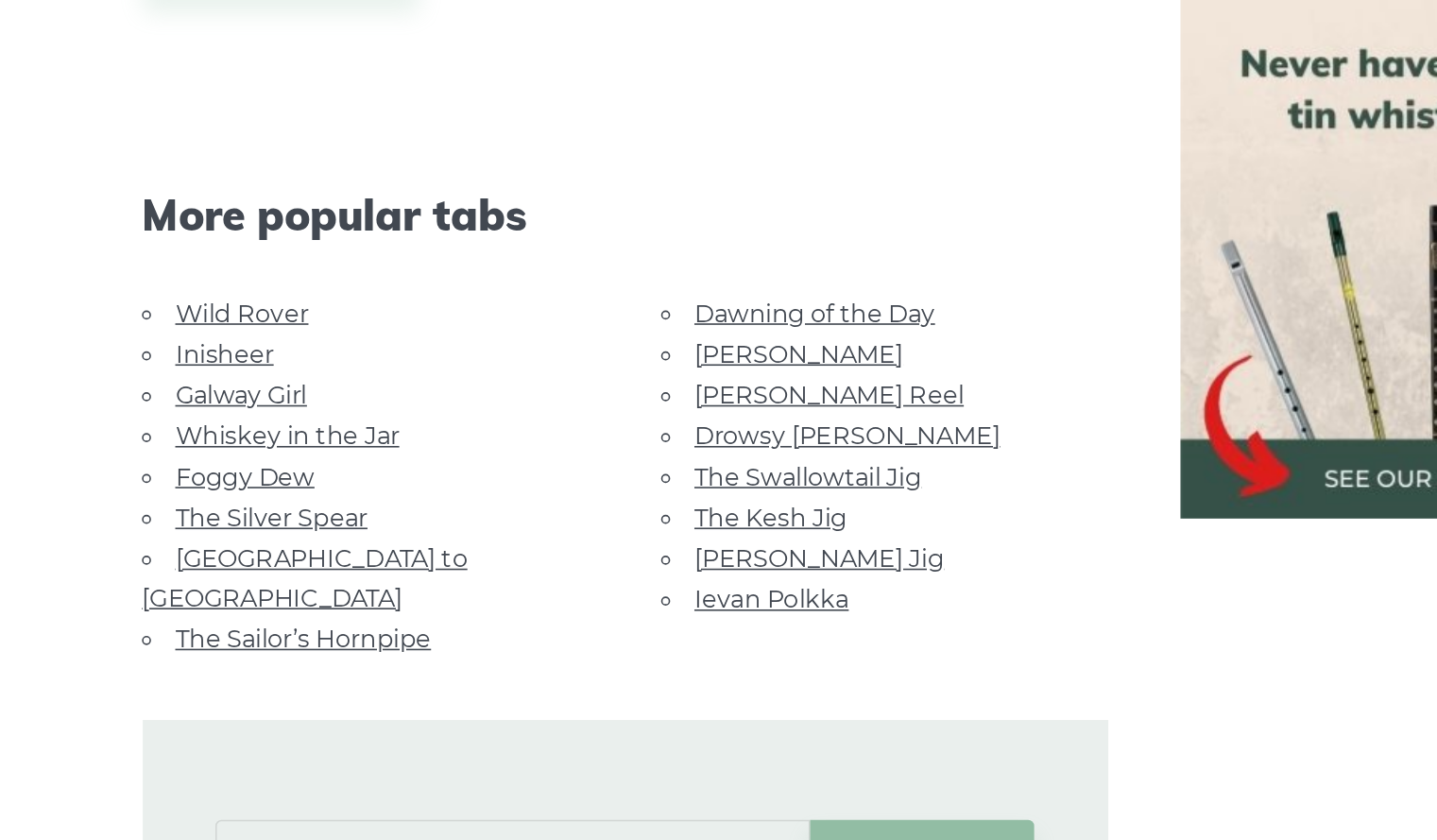
click at [616, 402] on link "The Kesh Jig" at bounding box center [625, 410] width 95 height 18
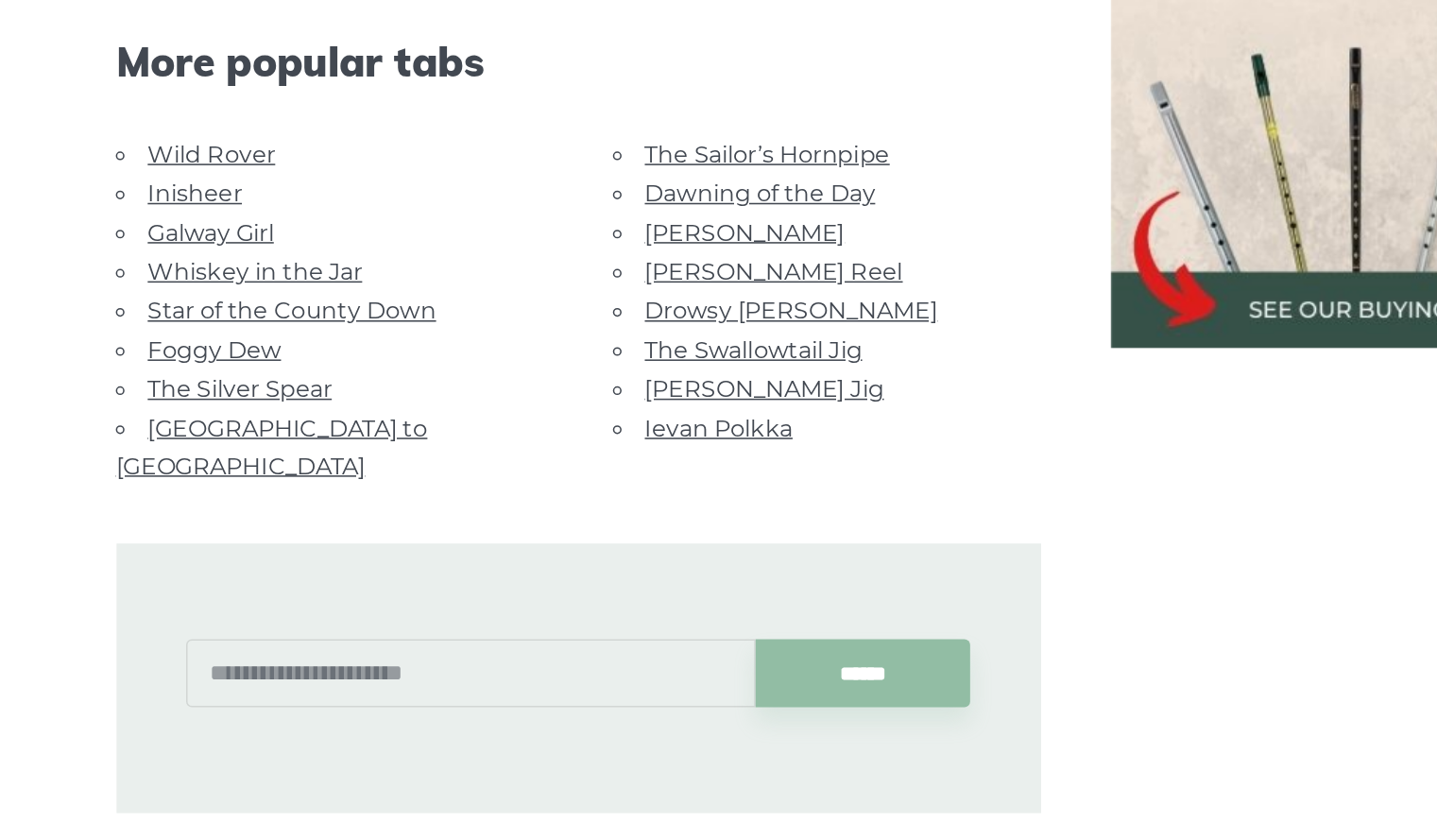
scroll to position [928, 0]
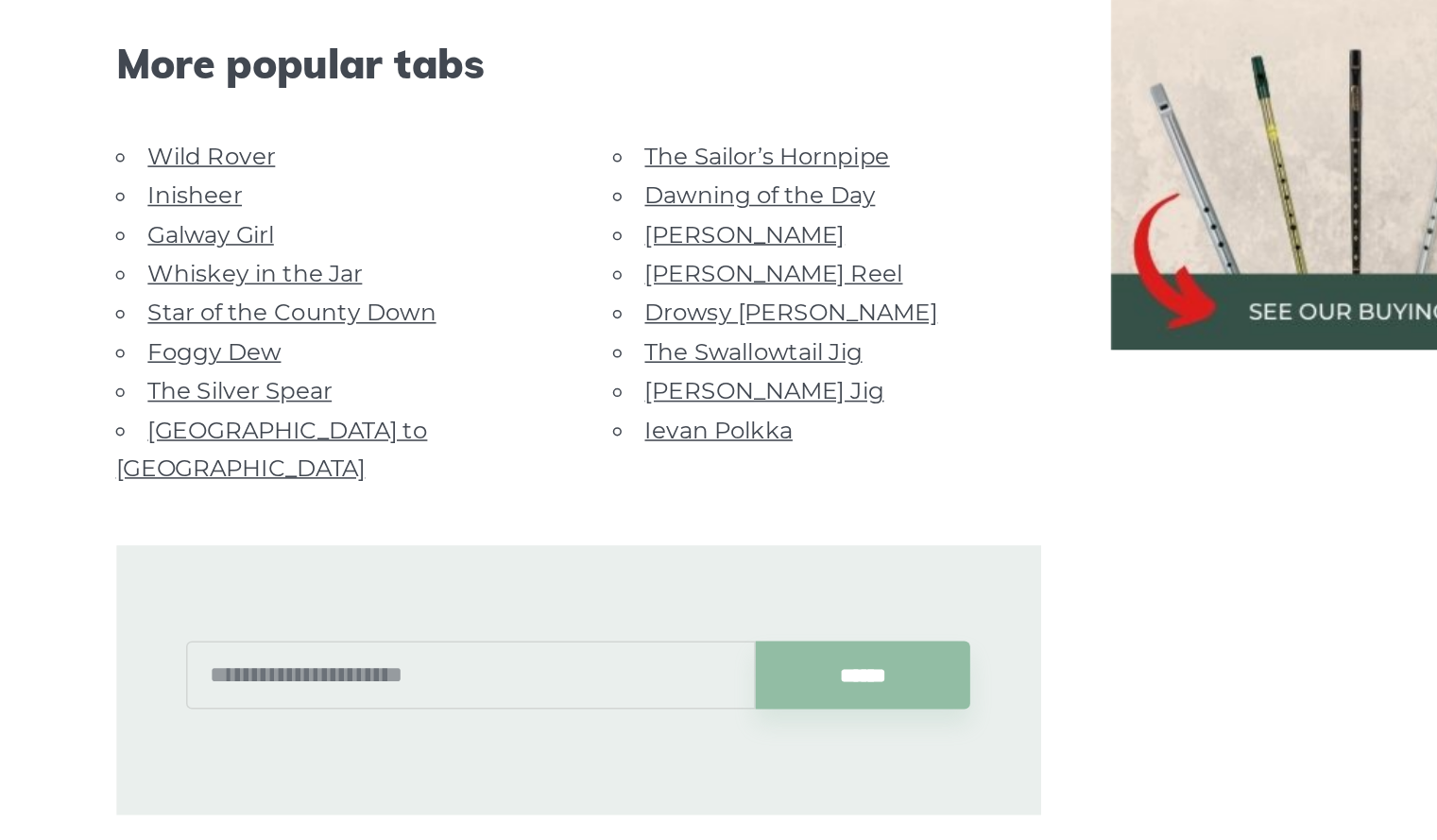
click at [621, 357] on link "[PERSON_NAME] Reel" at bounding box center [661, 362] width 169 height 18
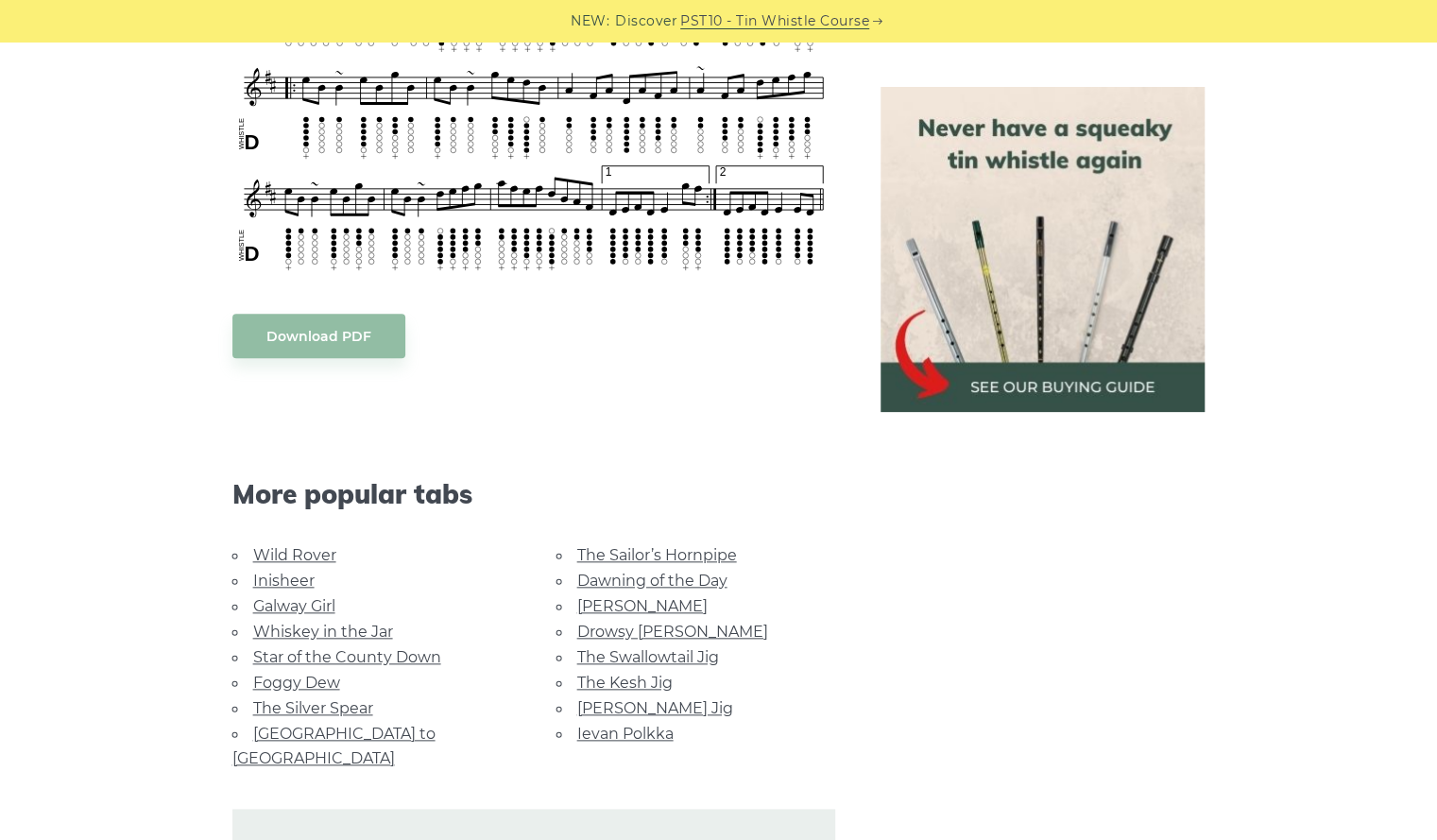
scroll to position [867, 0]
click at [293, 541] on li "Wild Rover" at bounding box center [372, 553] width 279 height 26
click at [296, 549] on link "Wild Rover" at bounding box center [294, 553] width 83 height 18
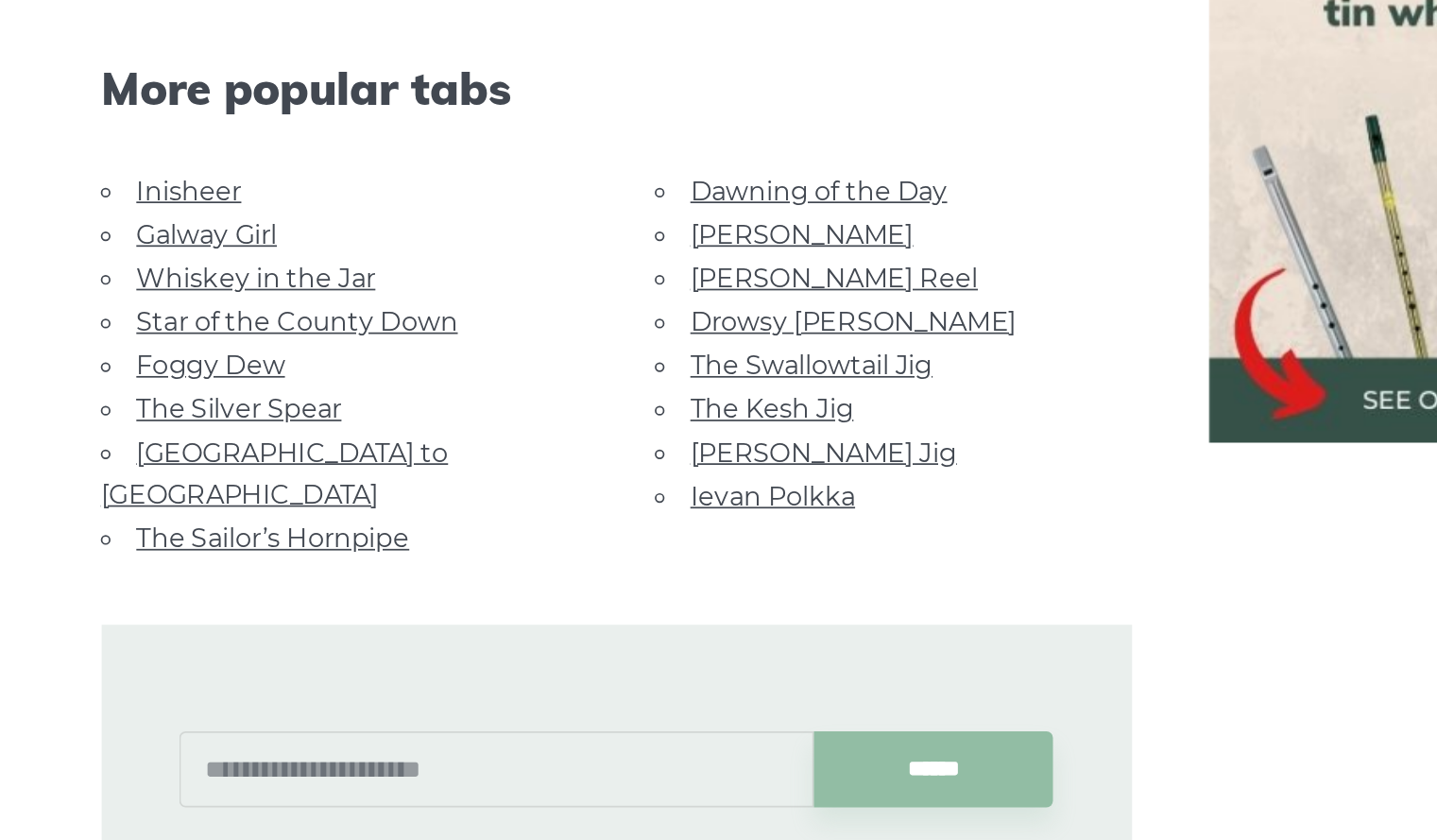
scroll to position [1760, 0]
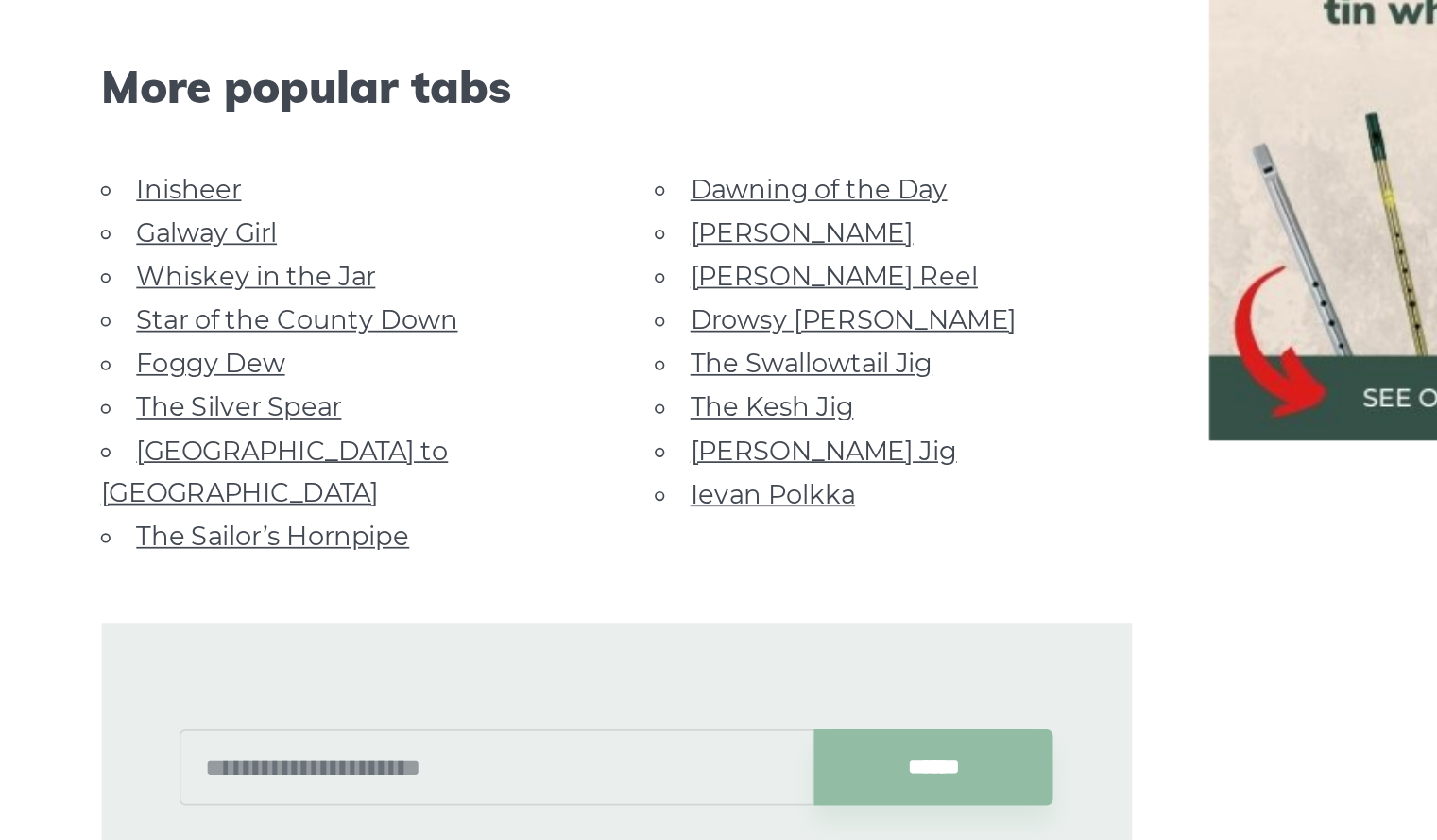
click at [655, 434] on link "Ievan Polkka" at bounding box center [625, 443] width 96 height 18
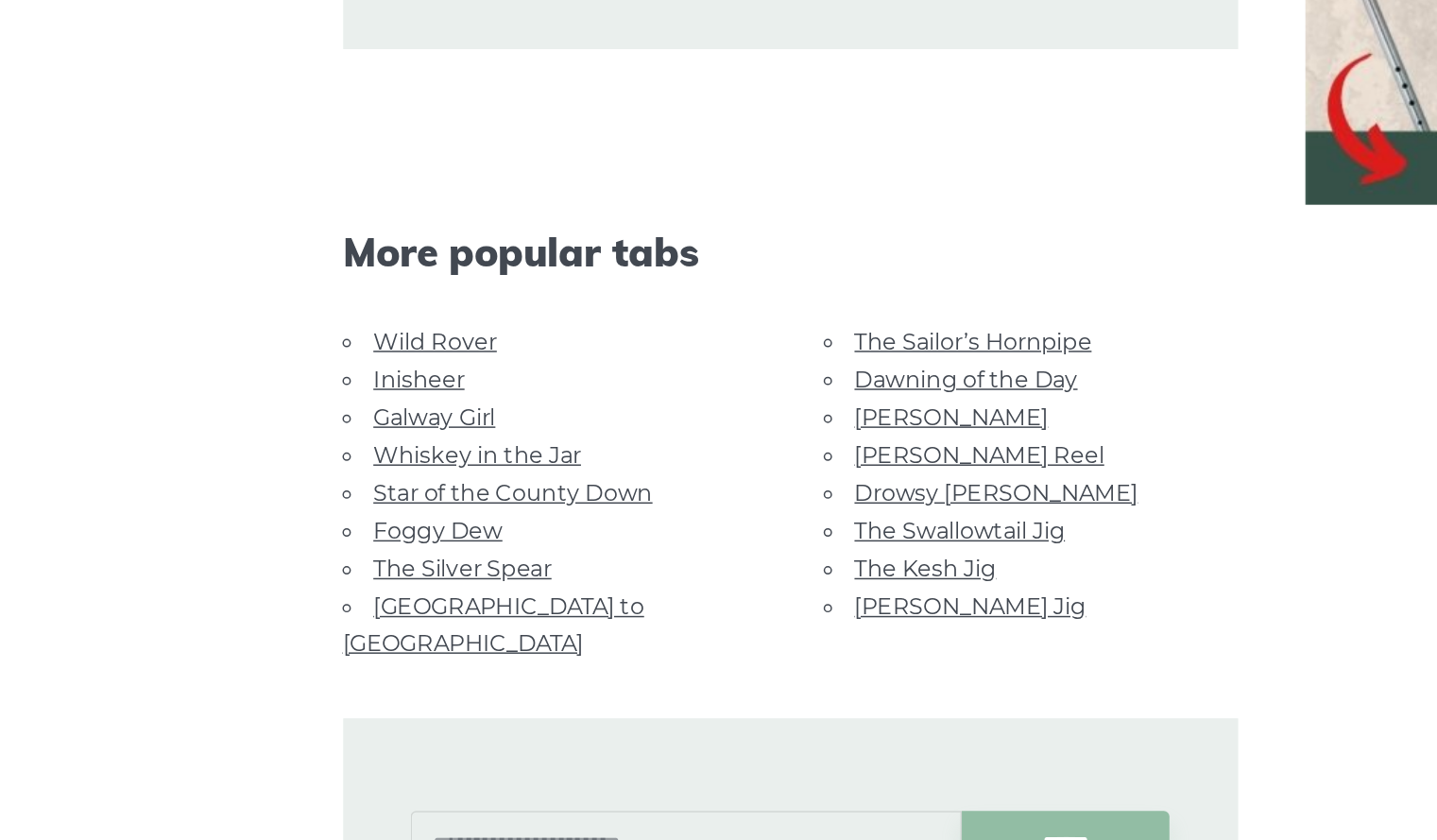
scroll to position [4228, 0]
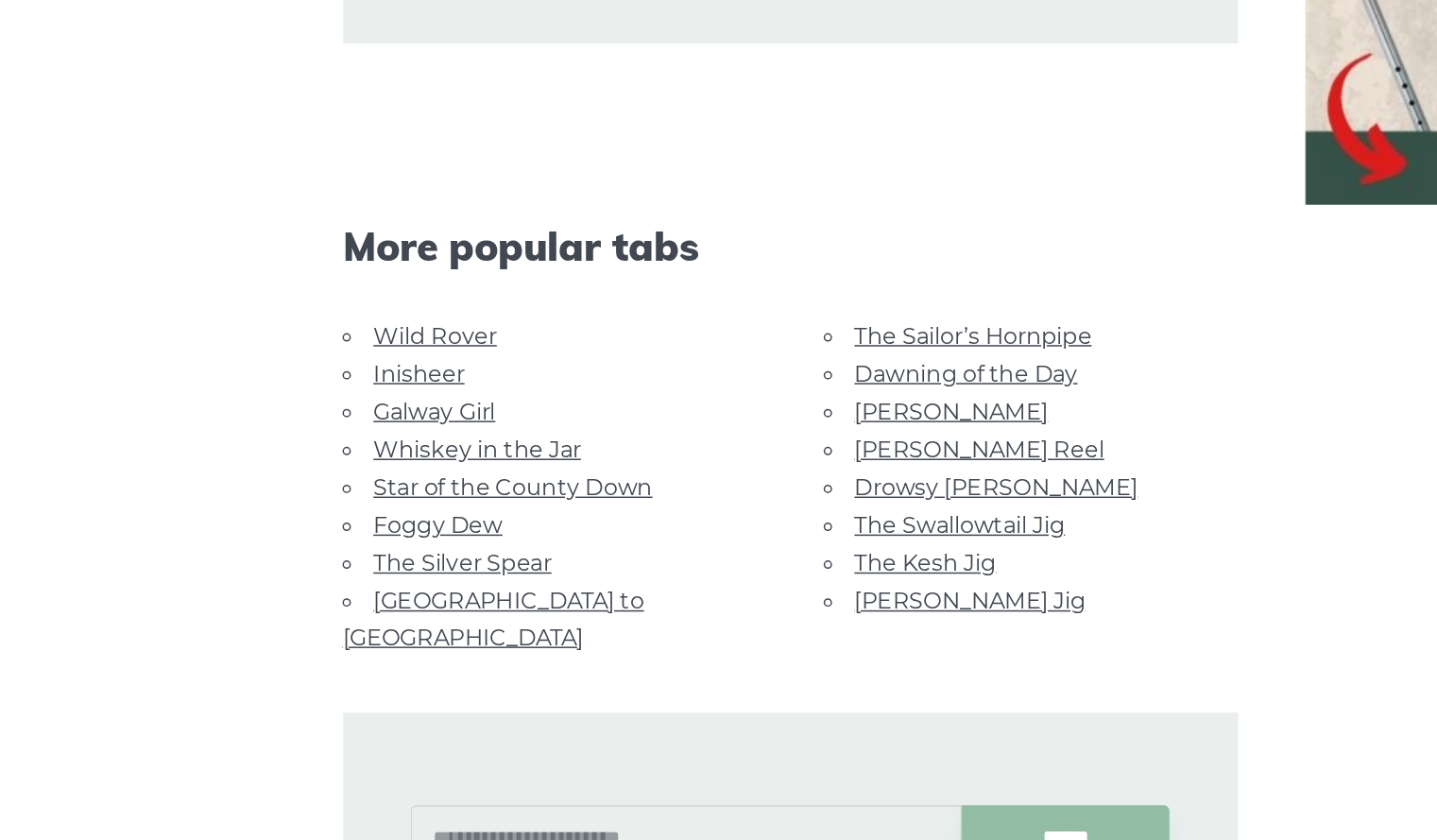
click at [617, 646] on link "The Kesh Jig" at bounding box center [625, 652] width 95 height 18
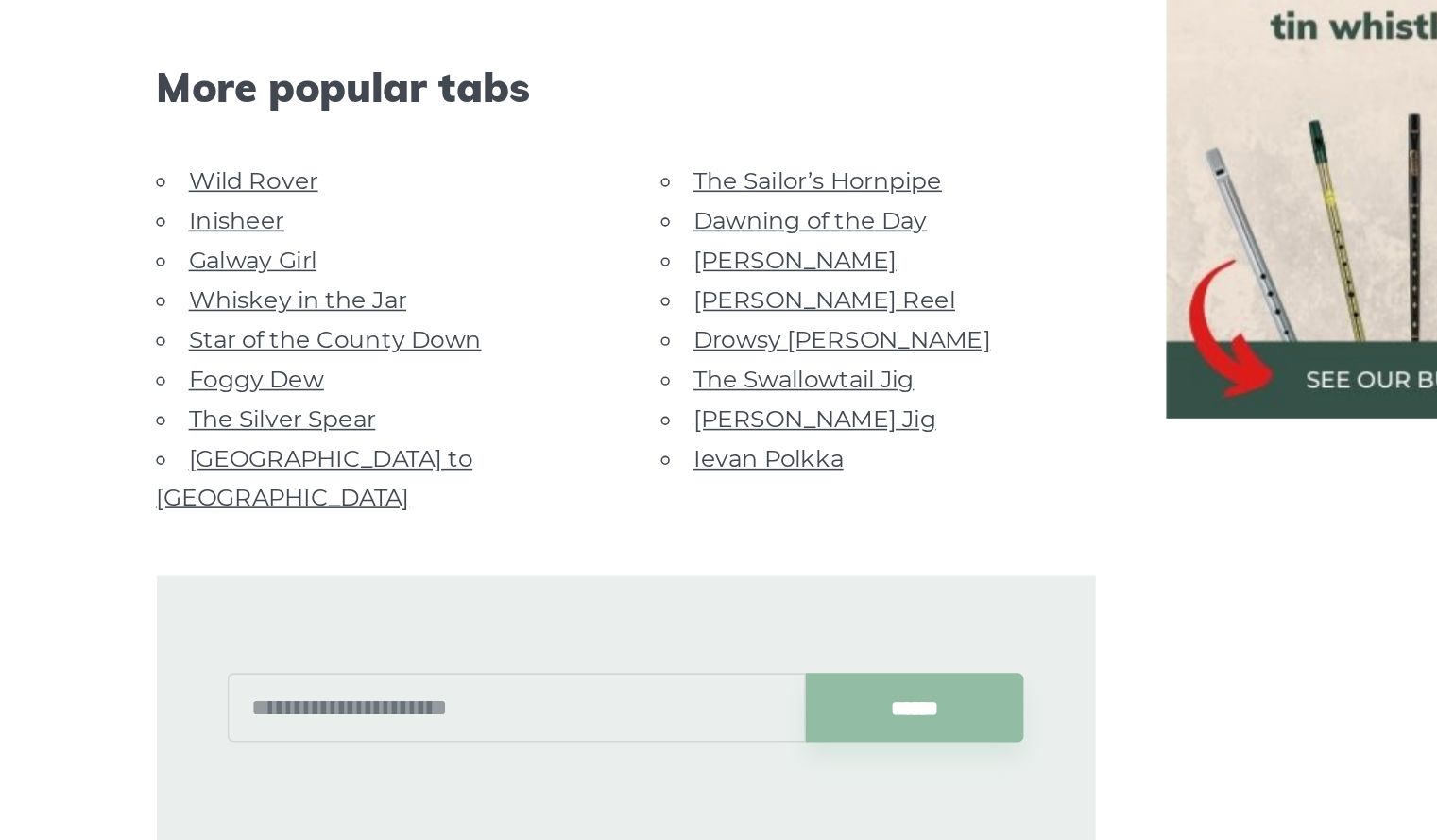
scroll to position [954, 0]
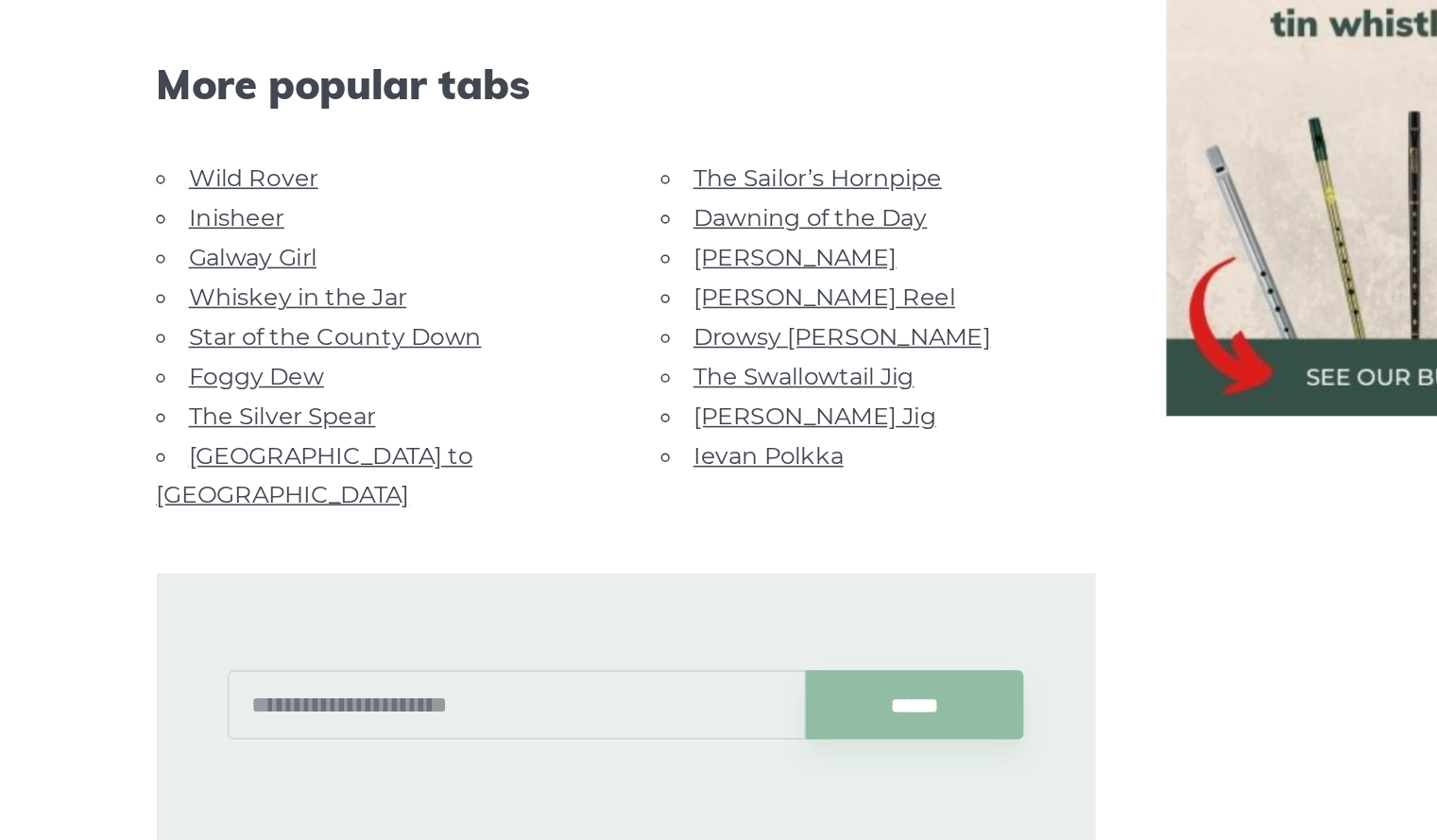
click at [347, 406] on link "The Silver Spear" at bounding box center [314, 411] width 120 height 18
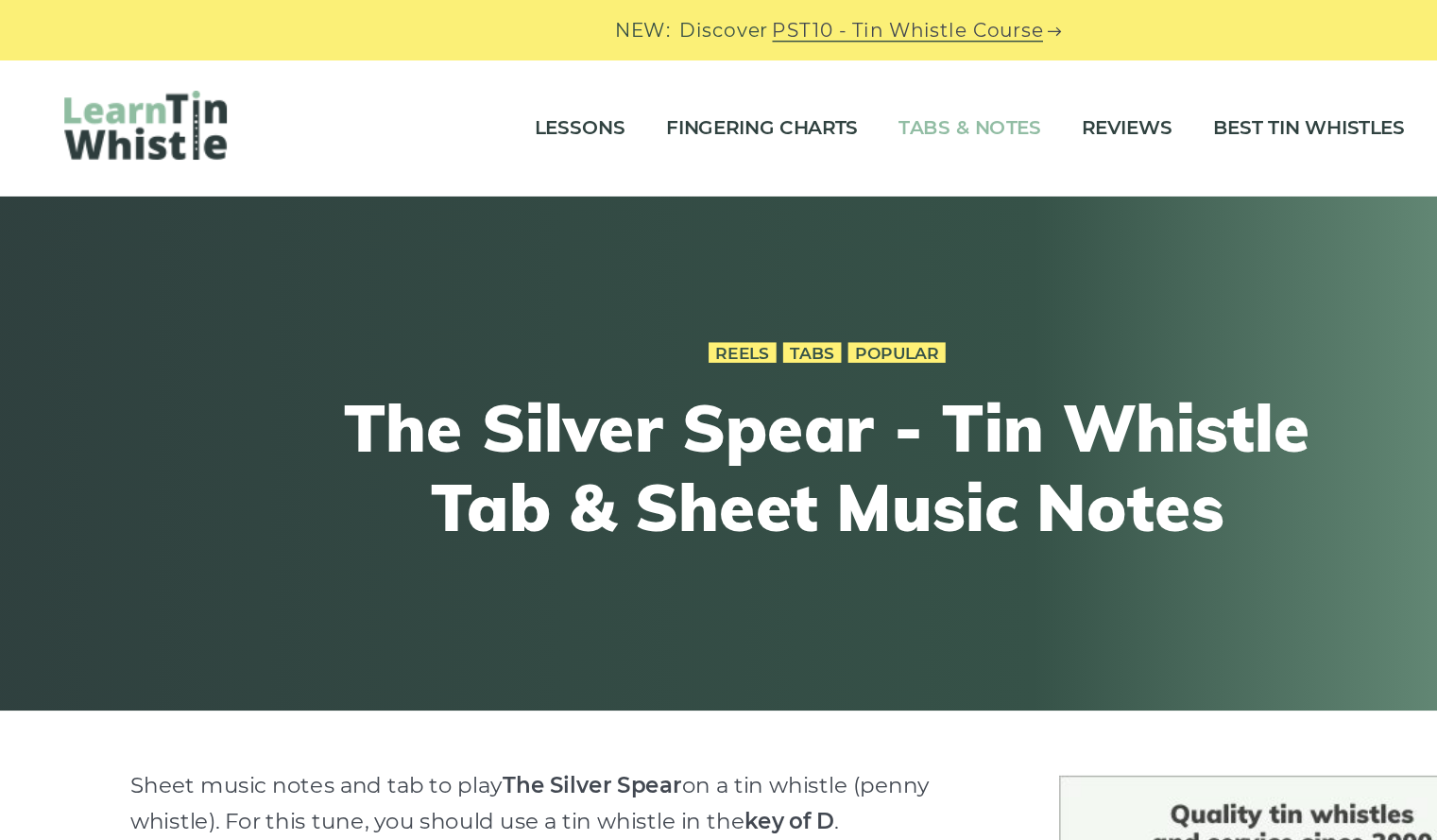
click at [778, 94] on link "Tabs & Notes" at bounding box center [819, 90] width 99 height 48
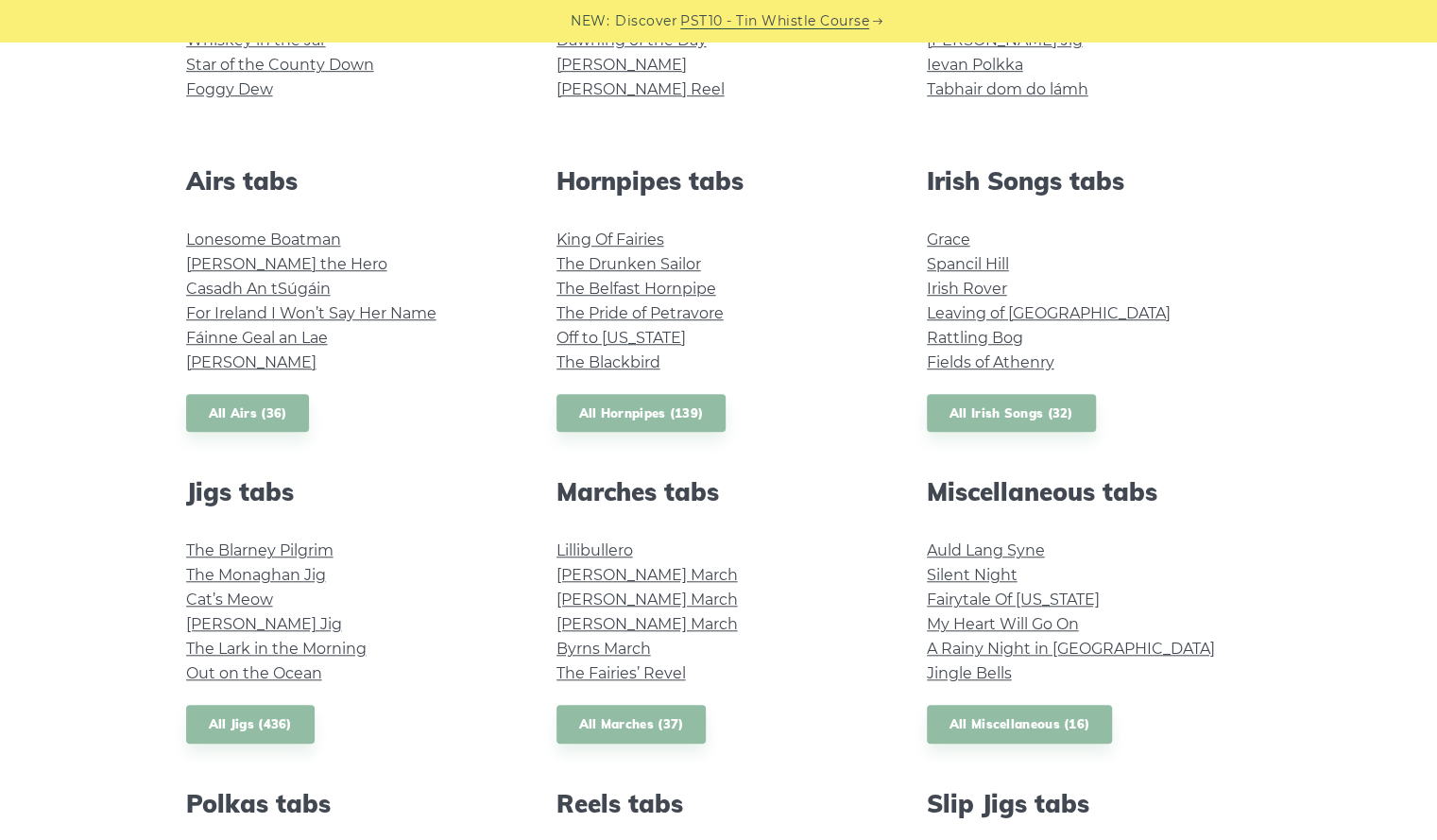
scroll to position [647, 0]
click at [219, 731] on link "All Jigs (436)" at bounding box center [250, 725] width 129 height 39
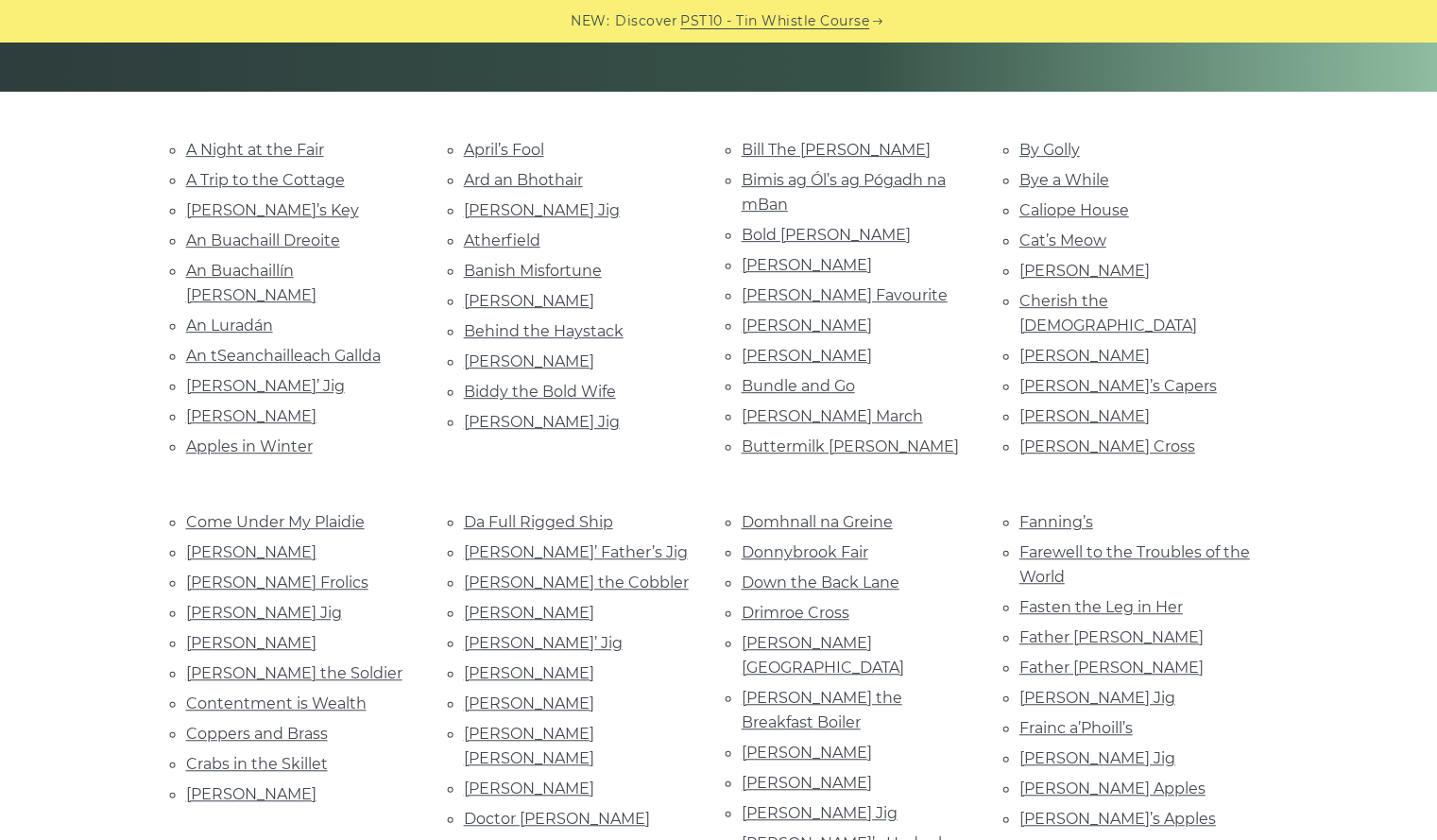
scroll to position [405, 0]
click at [834, 542] on link "Donnybrook Fair" at bounding box center [804, 550] width 127 height 18
click at [265, 245] on li "An Buachaill Dreoite" at bounding box center [302, 239] width 233 height 26
click at [259, 235] on link "An Buachaill Dreoite" at bounding box center [263, 239] width 154 height 18
click at [799, 632] on link "Drummond Castle" at bounding box center [822, 653] width 163 height 43
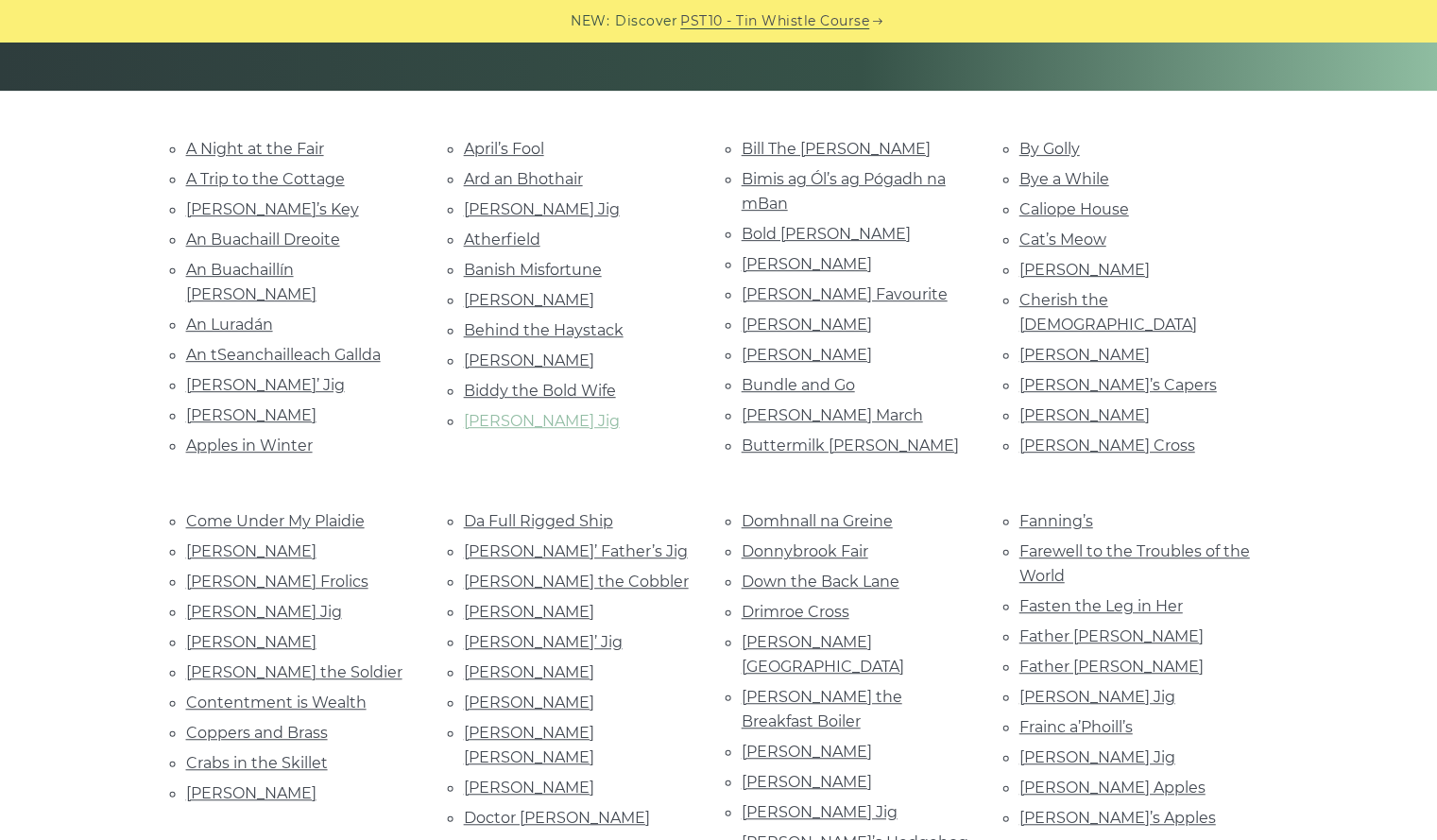
click at [516, 411] on link "Bill Hart’s Jig" at bounding box center [542, 420] width 156 height 18
click at [1142, 542] on link "Farewell to the Troubles of the World" at bounding box center [1135, 563] width 231 height 43
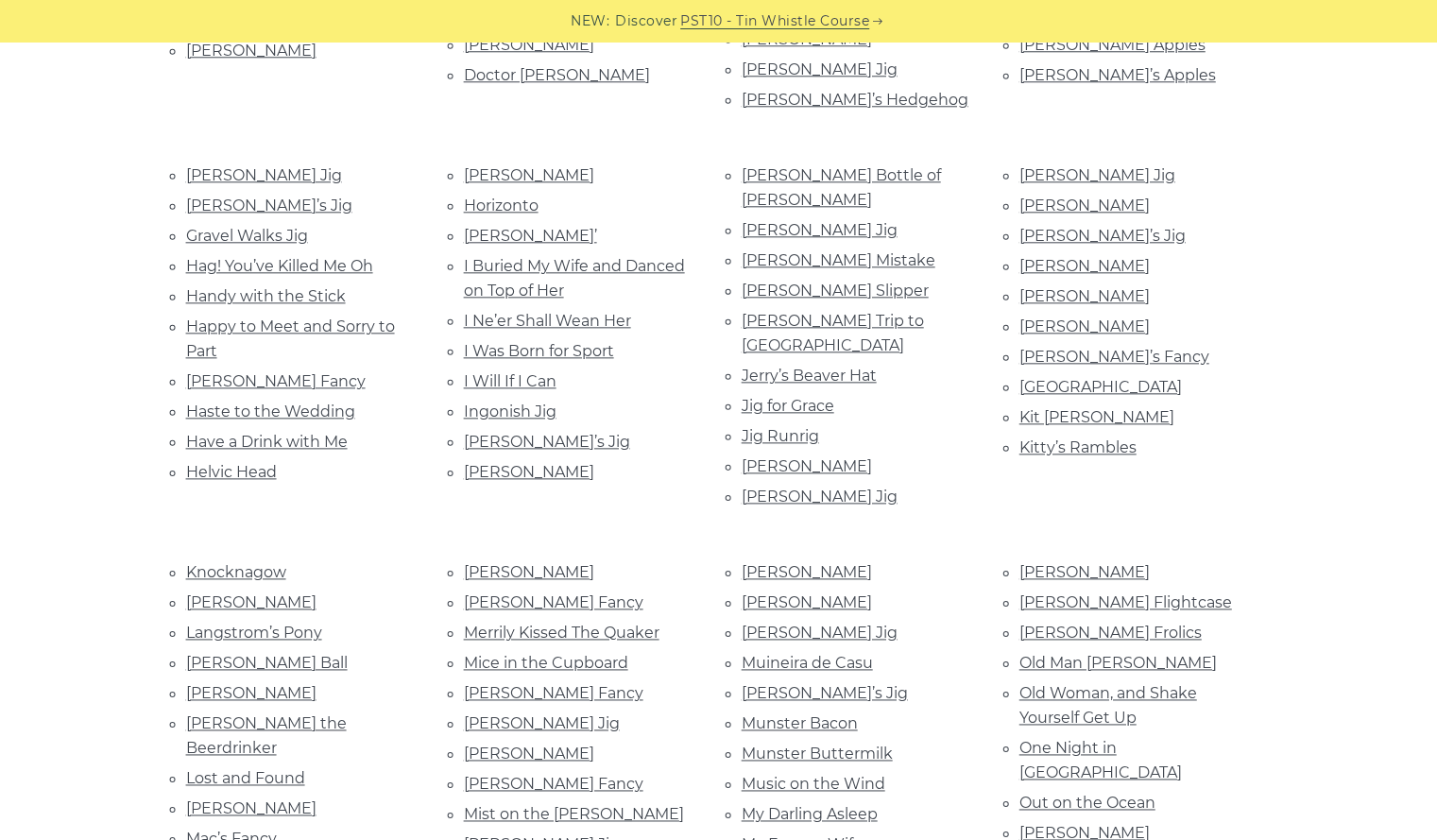
scroll to position [1149, 0]
click at [1076, 792] on link "Out on the Ocean" at bounding box center [1087, 801] width 136 height 18
click at [506, 622] on link "Merrily Kissed The Quaker" at bounding box center [561, 630] width 195 height 18
click at [255, 713] on link "Larry the Beerdrinker" at bounding box center [266, 734] width 161 height 43
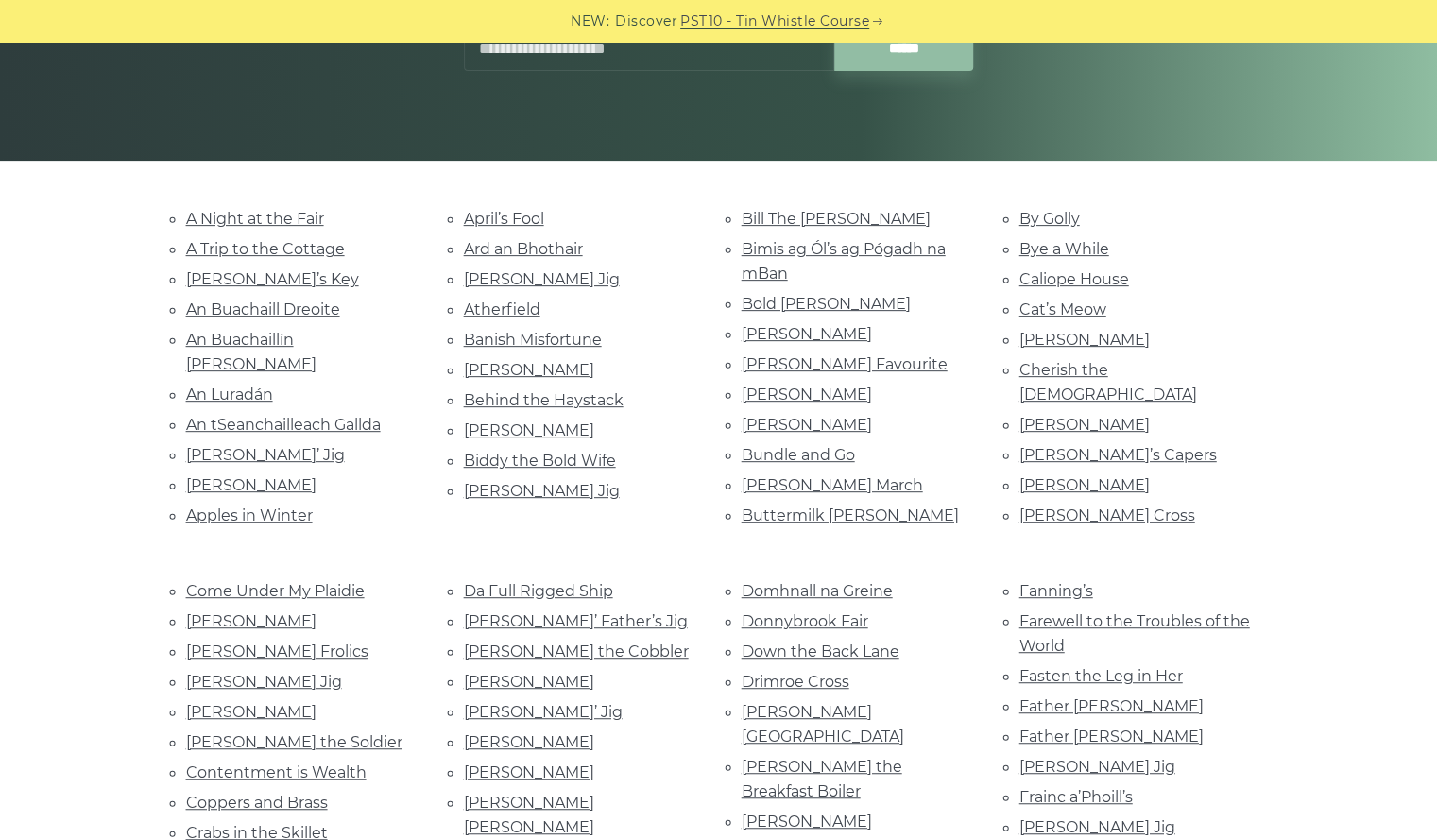
scroll to position [336, 0]
click at [248, 505] on link "Apples in Winter" at bounding box center [249, 513] width 127 height 18
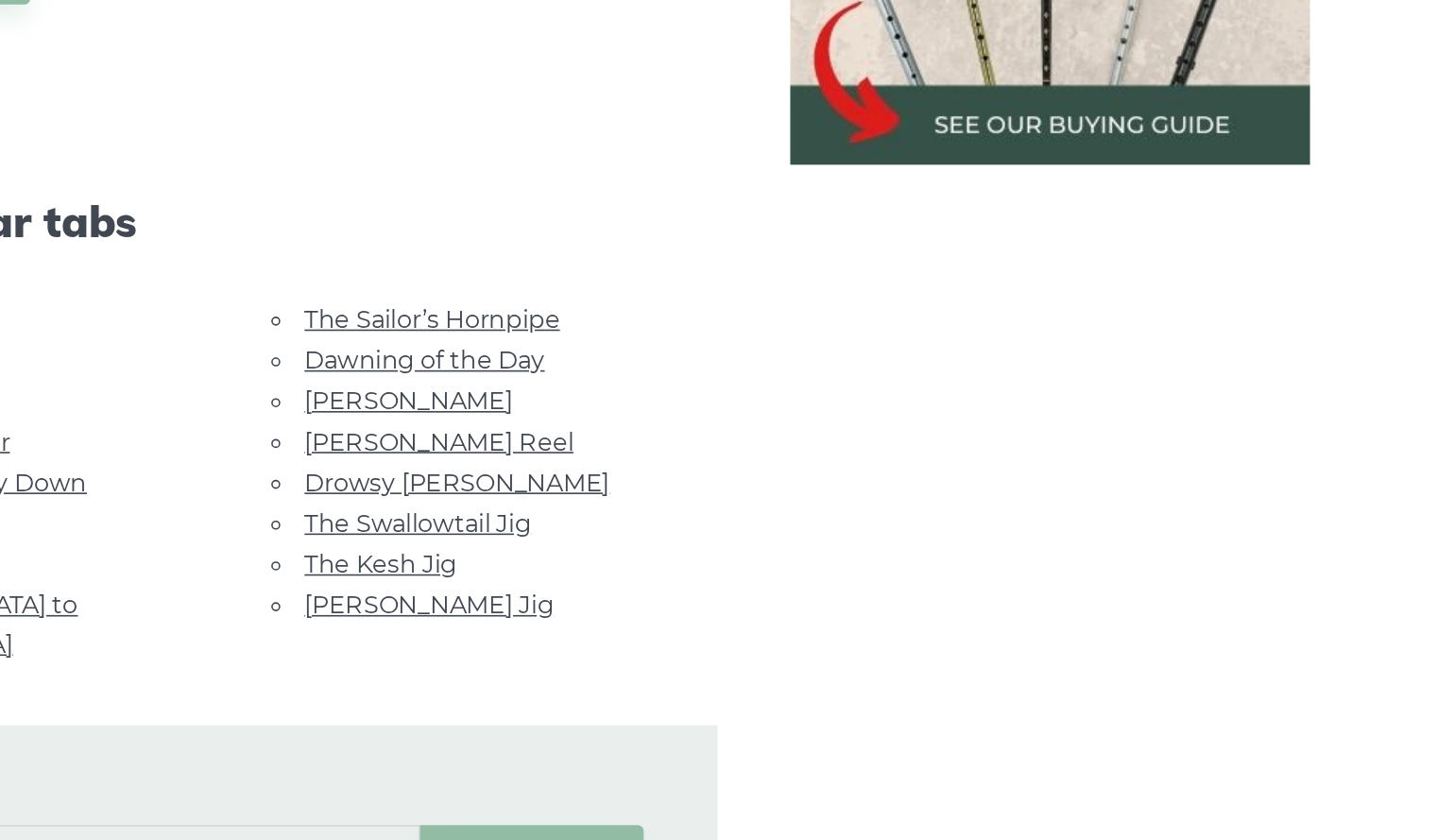
scroll to position [869, 0]
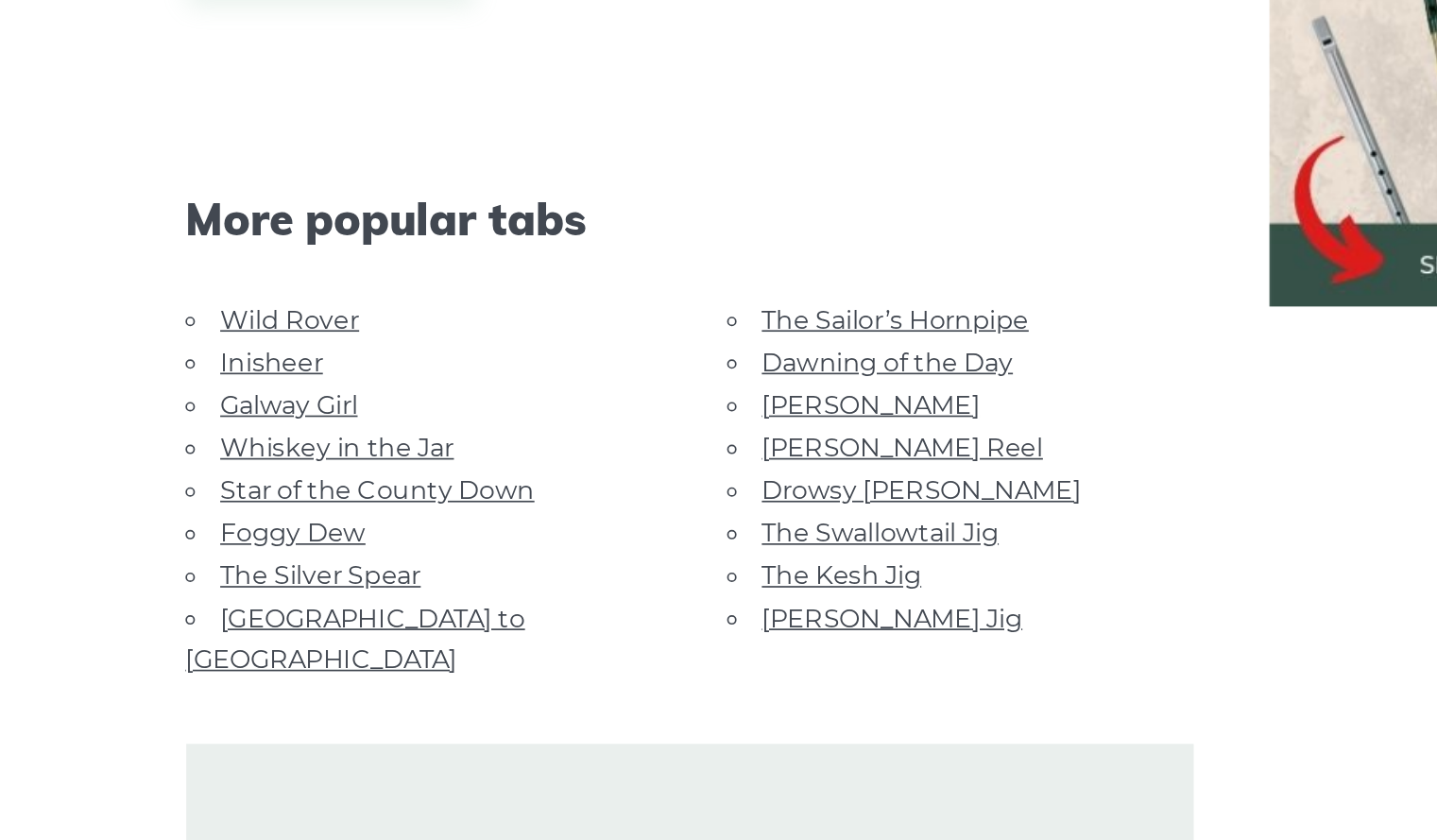
scroll to position [2334, 0]
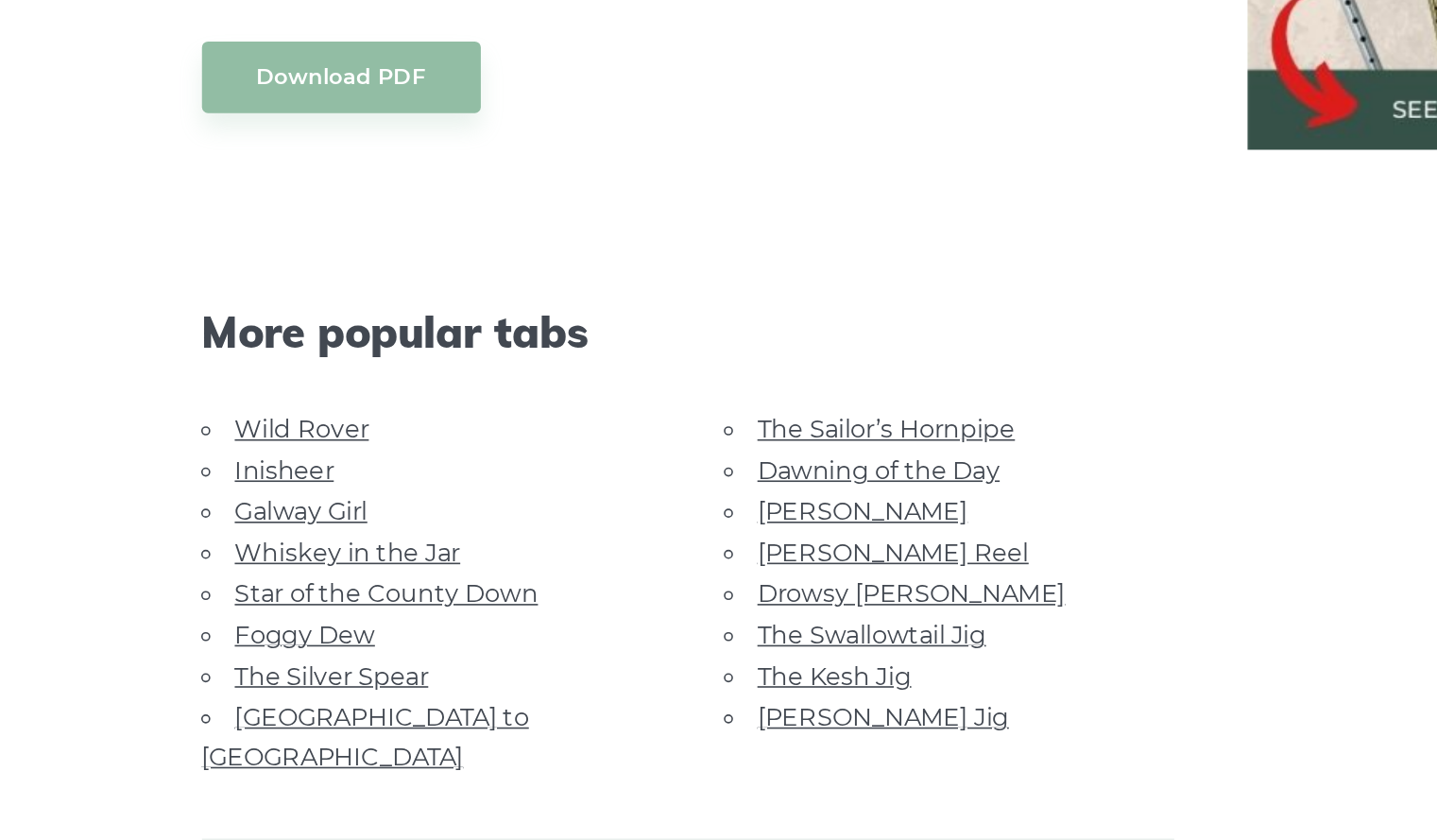
scroll to position [1367, 0]
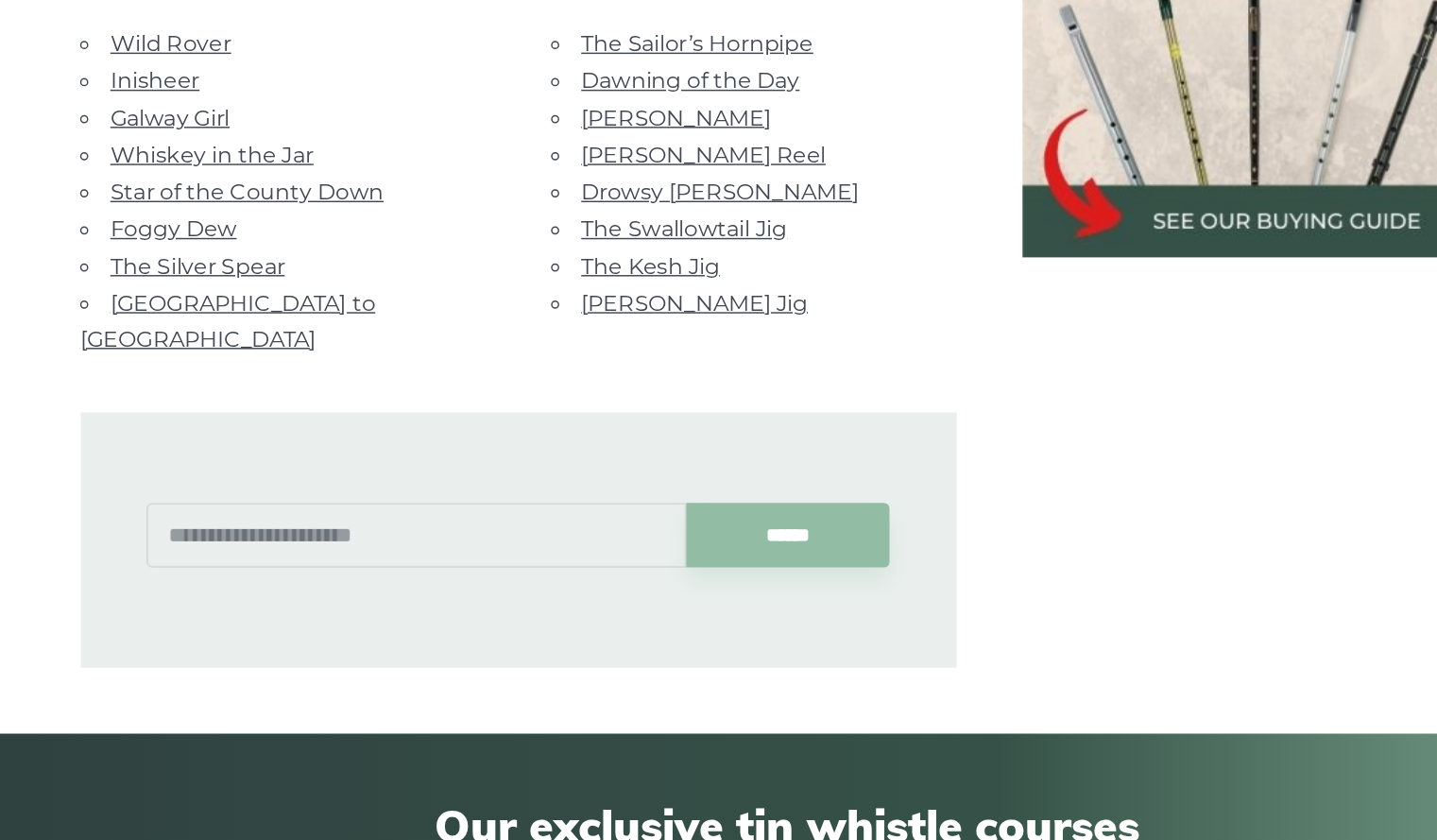
scroll to position [1010, 0]
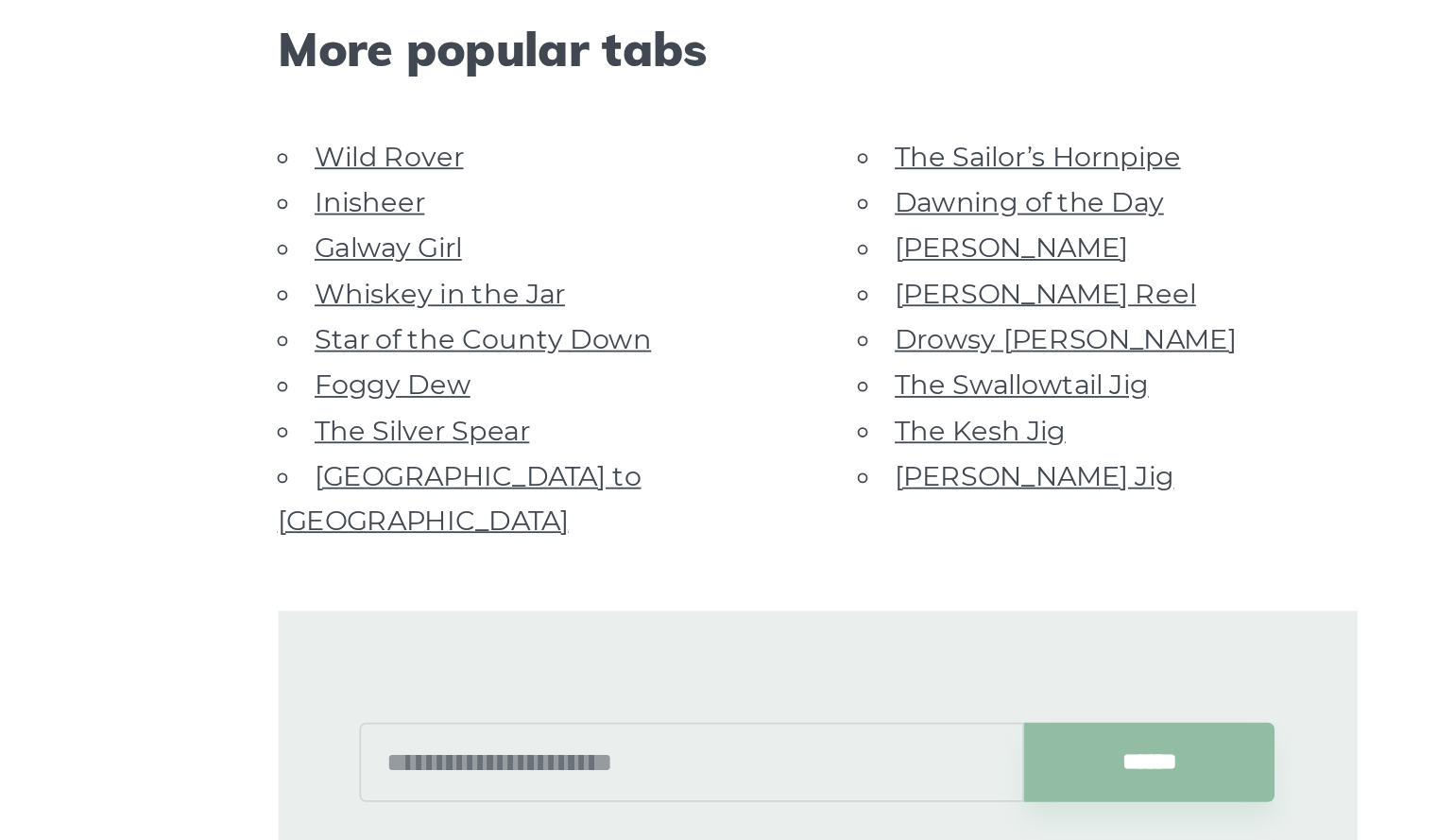
scroll to position [1014, 0]
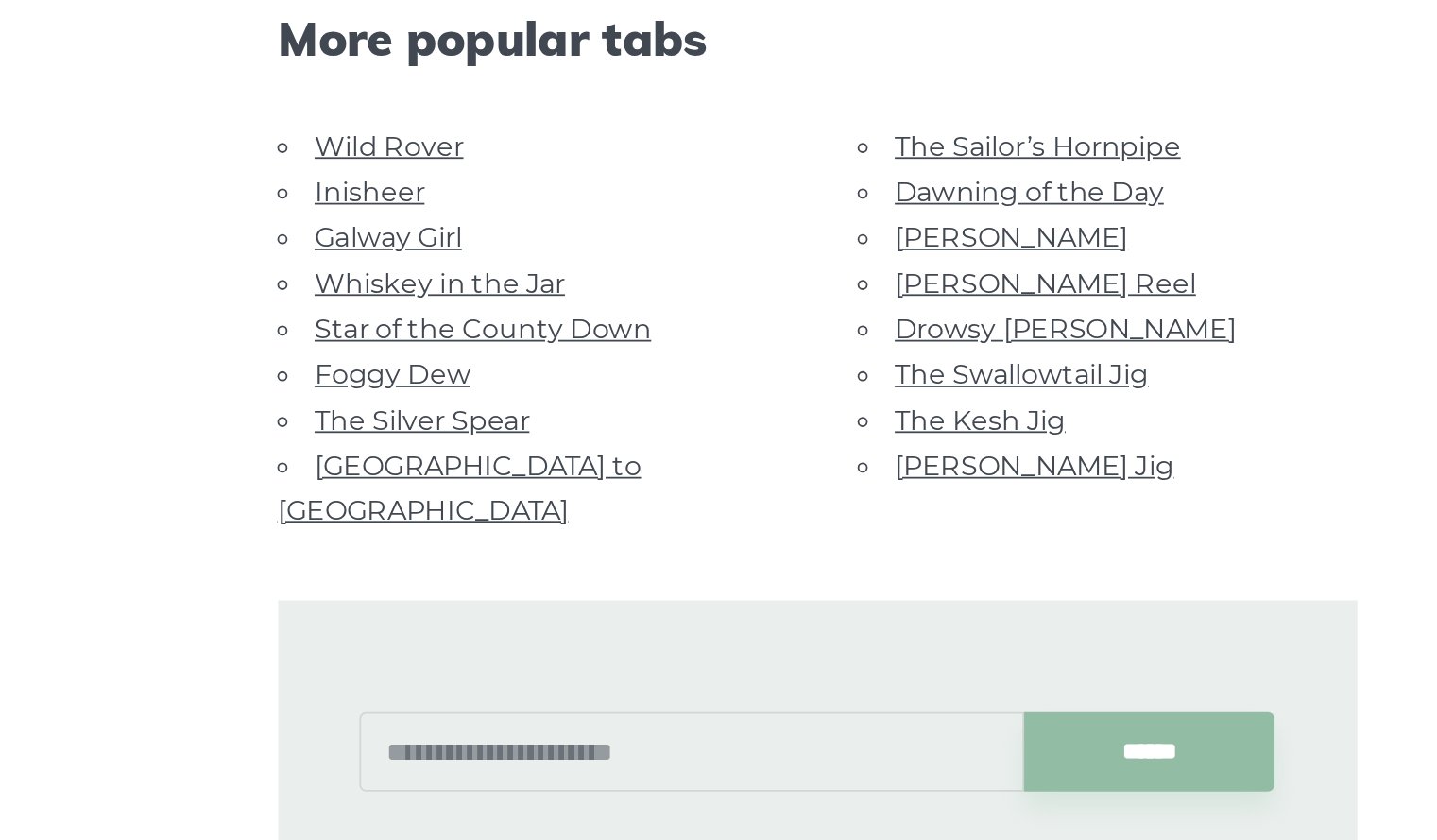
click at [427, 668] on div "******" at bounding box center [534, 774] width 648 height 213
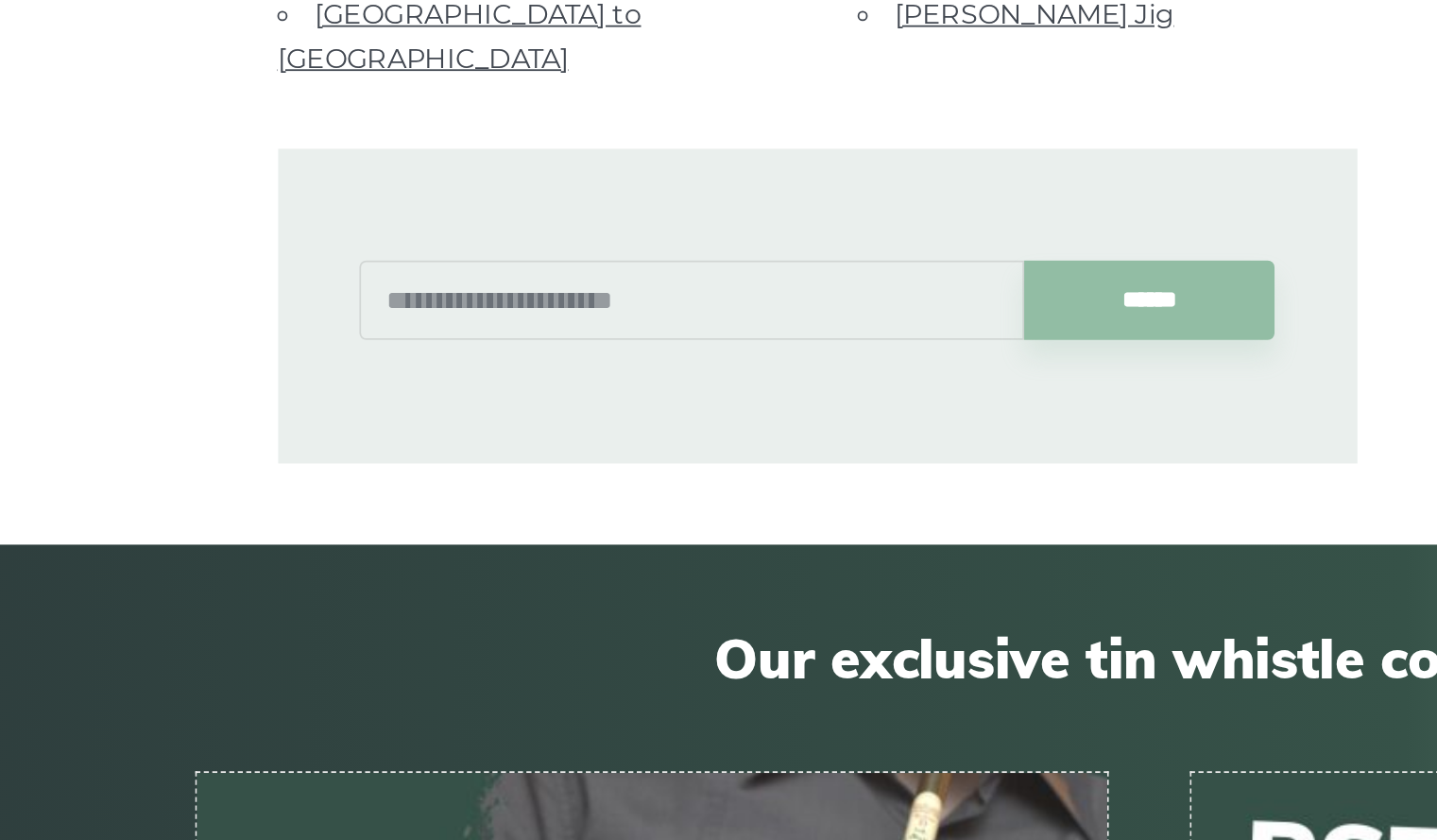
scroll to position [1270, 0]
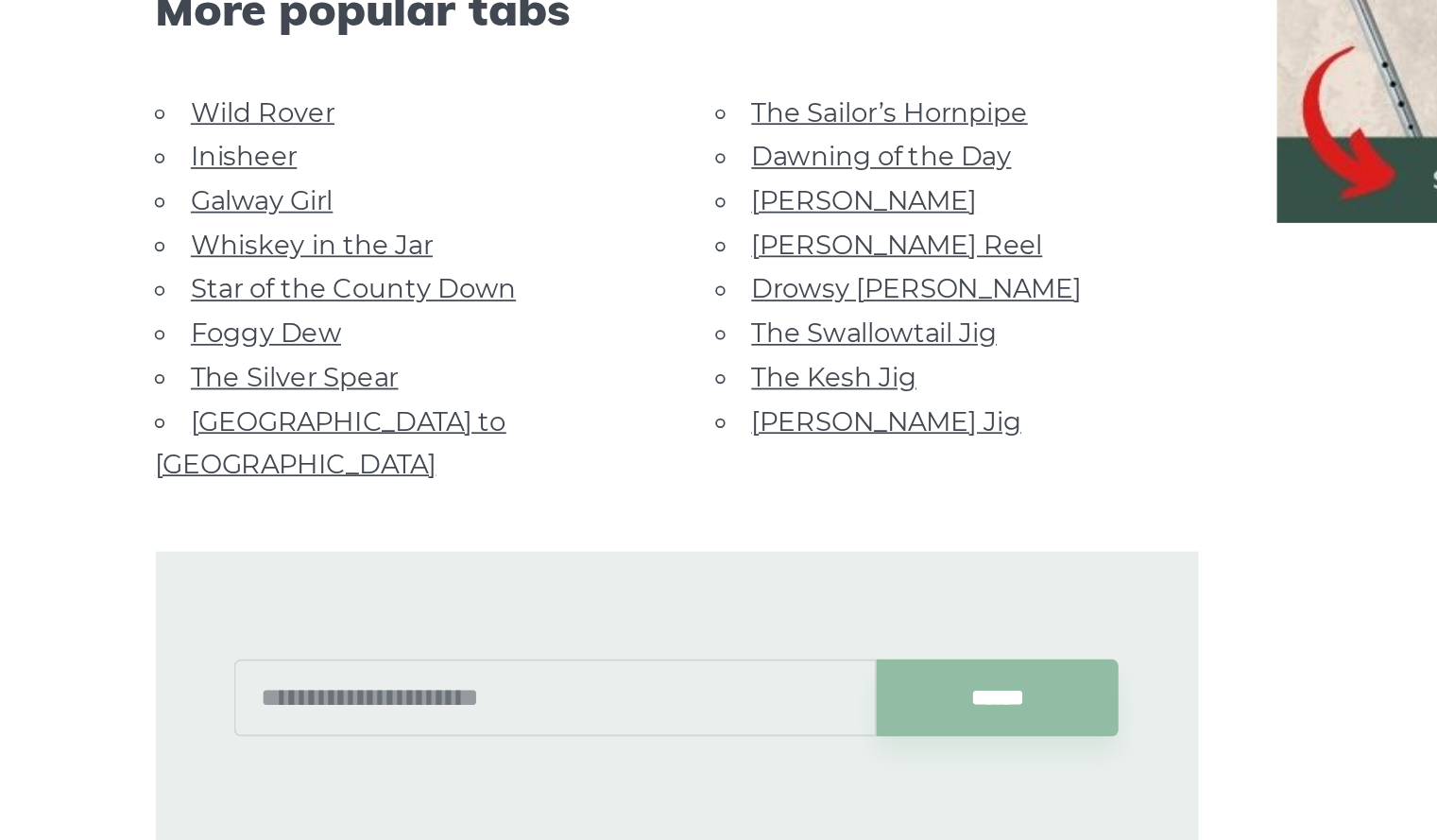
scroll to position [769, 0]
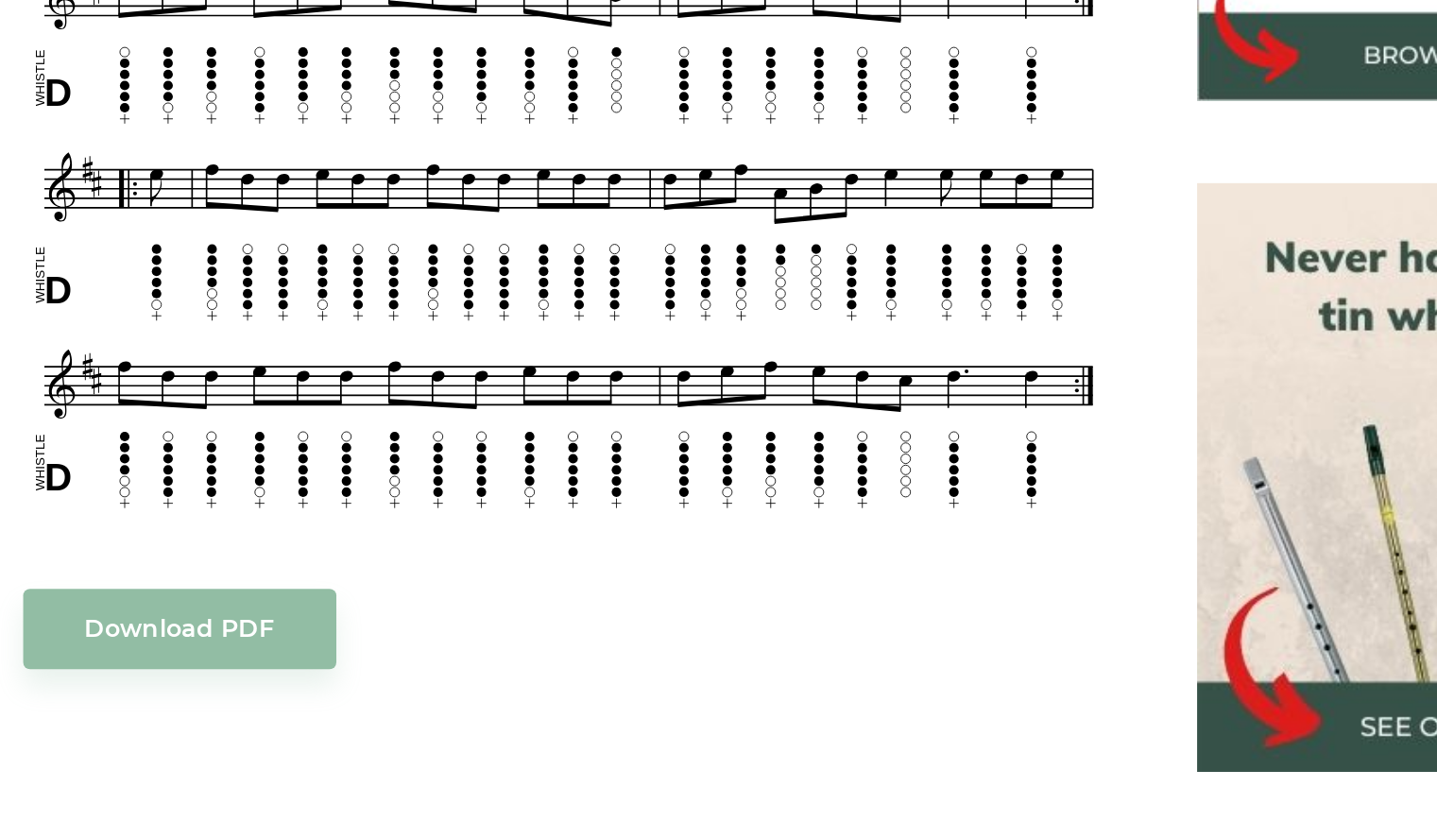
scroll to position [431, 0]
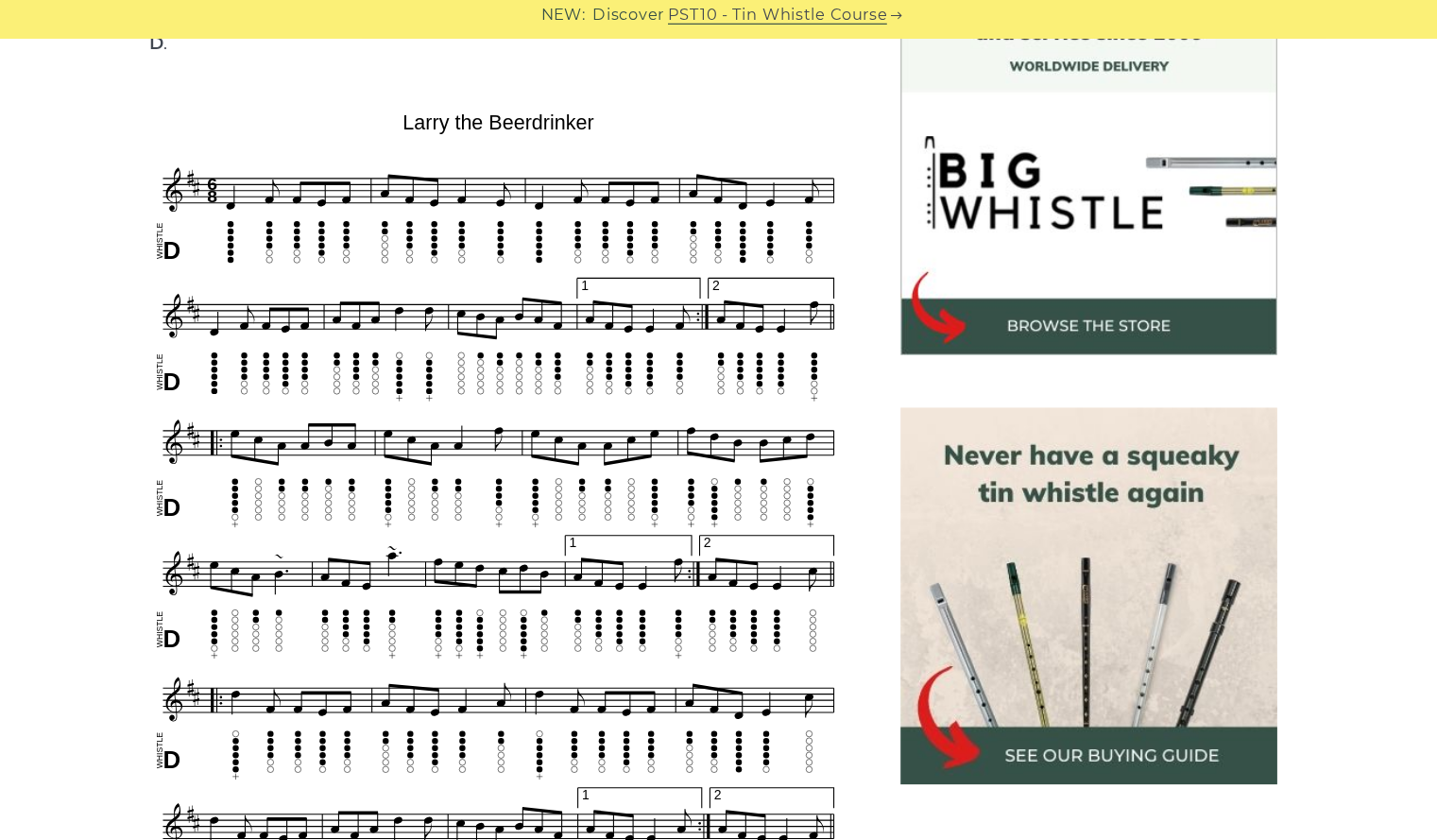
scroll to position [551, 0]
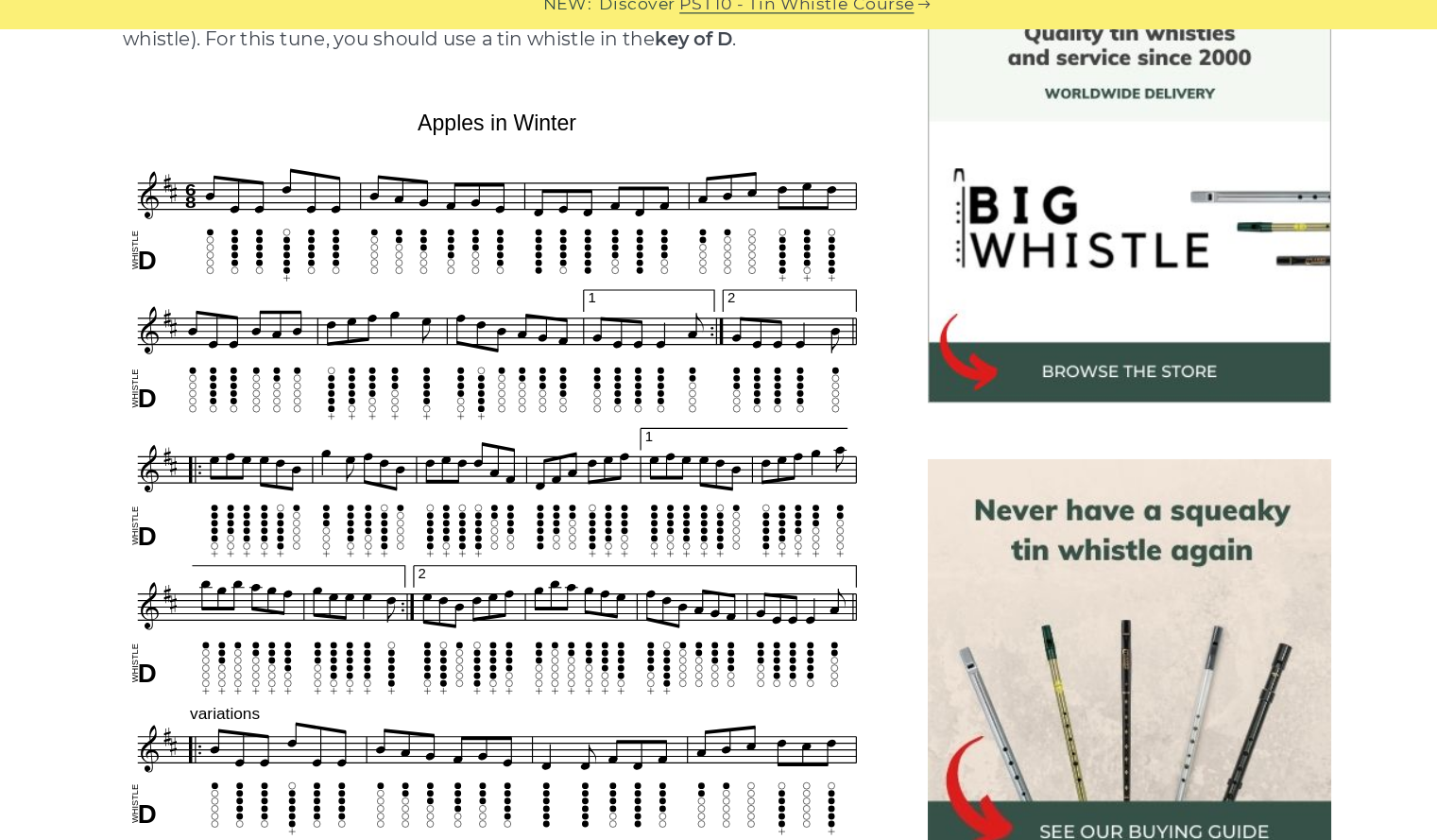
scroll to position [523, 0]
